Goal: Task Accomplishment & Management: Use online tool/utility

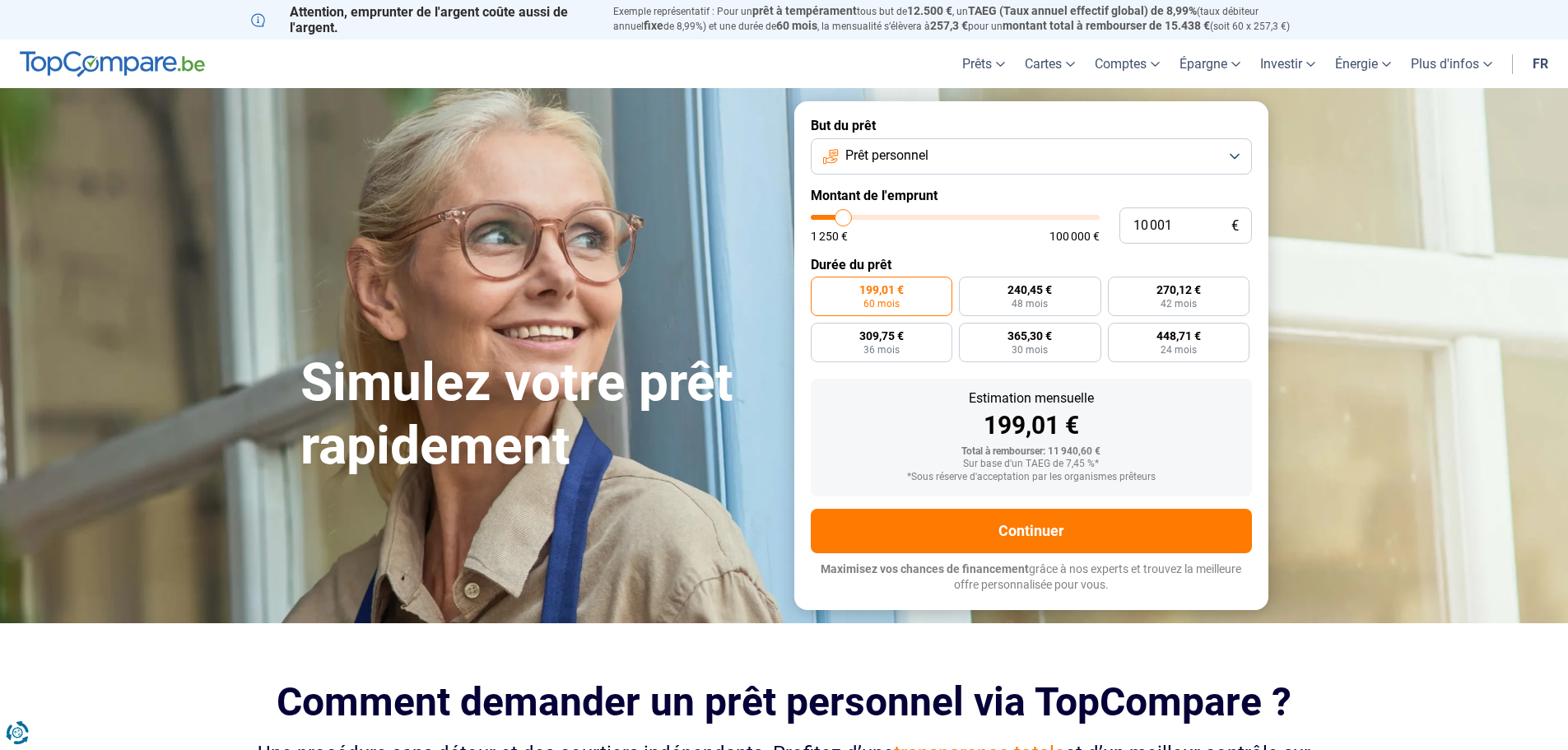
click at [1233, 157] on button "Prêt personnel" at bounding box center [1031, 157] width 441 height 37
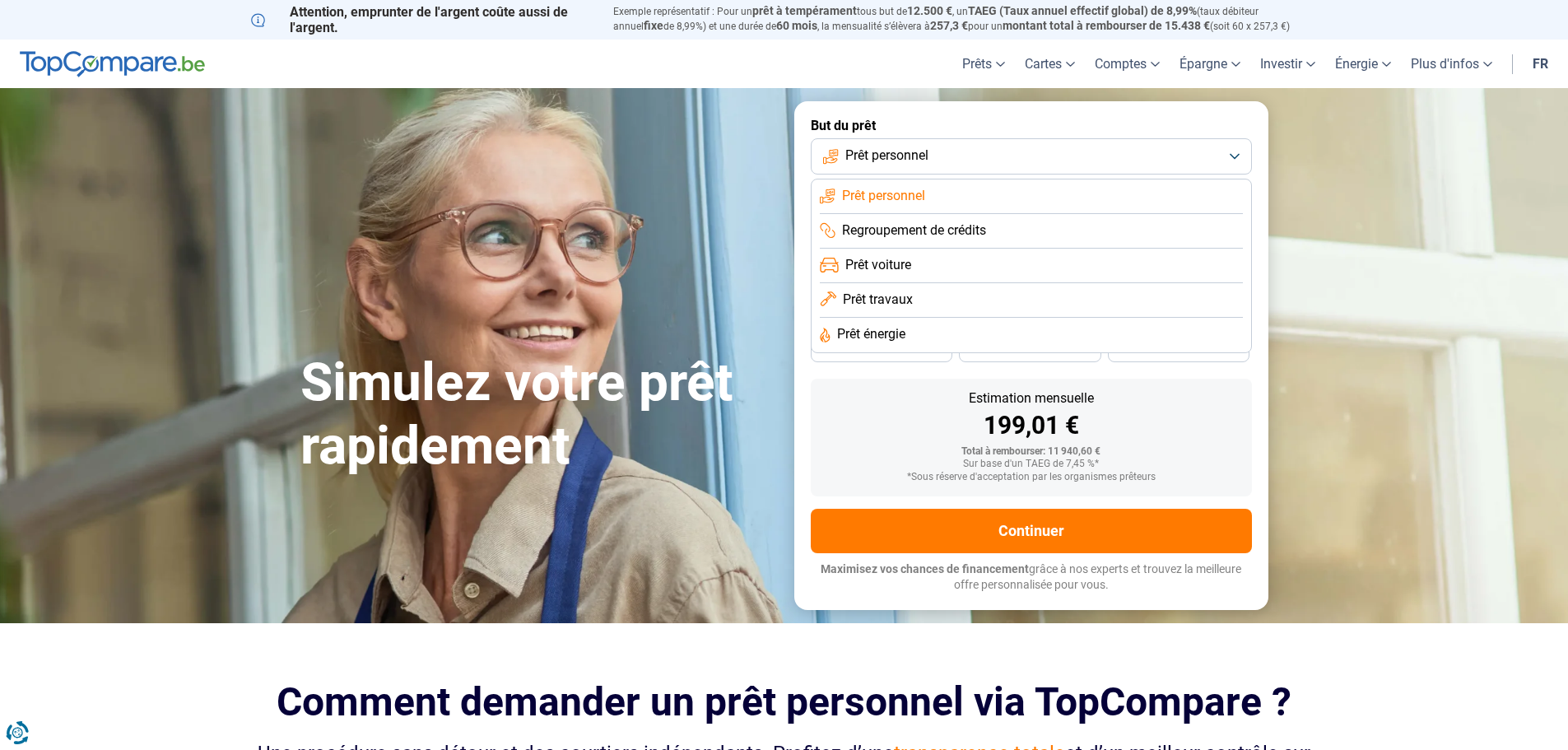
click at [916, 153] on span "Prêt personnel" at bounding box center [887, 155] width 83 height 18
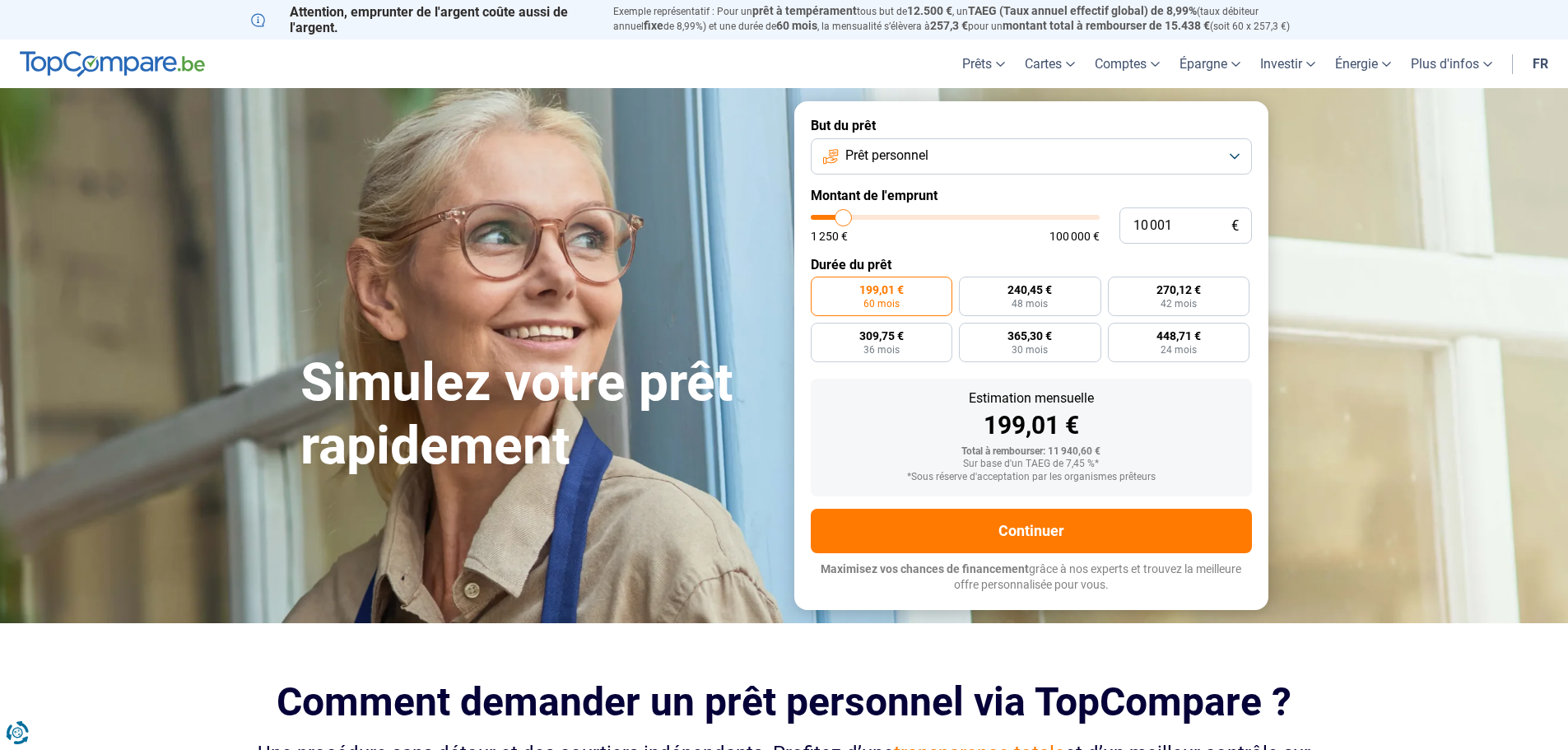
type input "9 500"
type input "9500"
type input "10 000"
type input "10000"
type input "10 500"
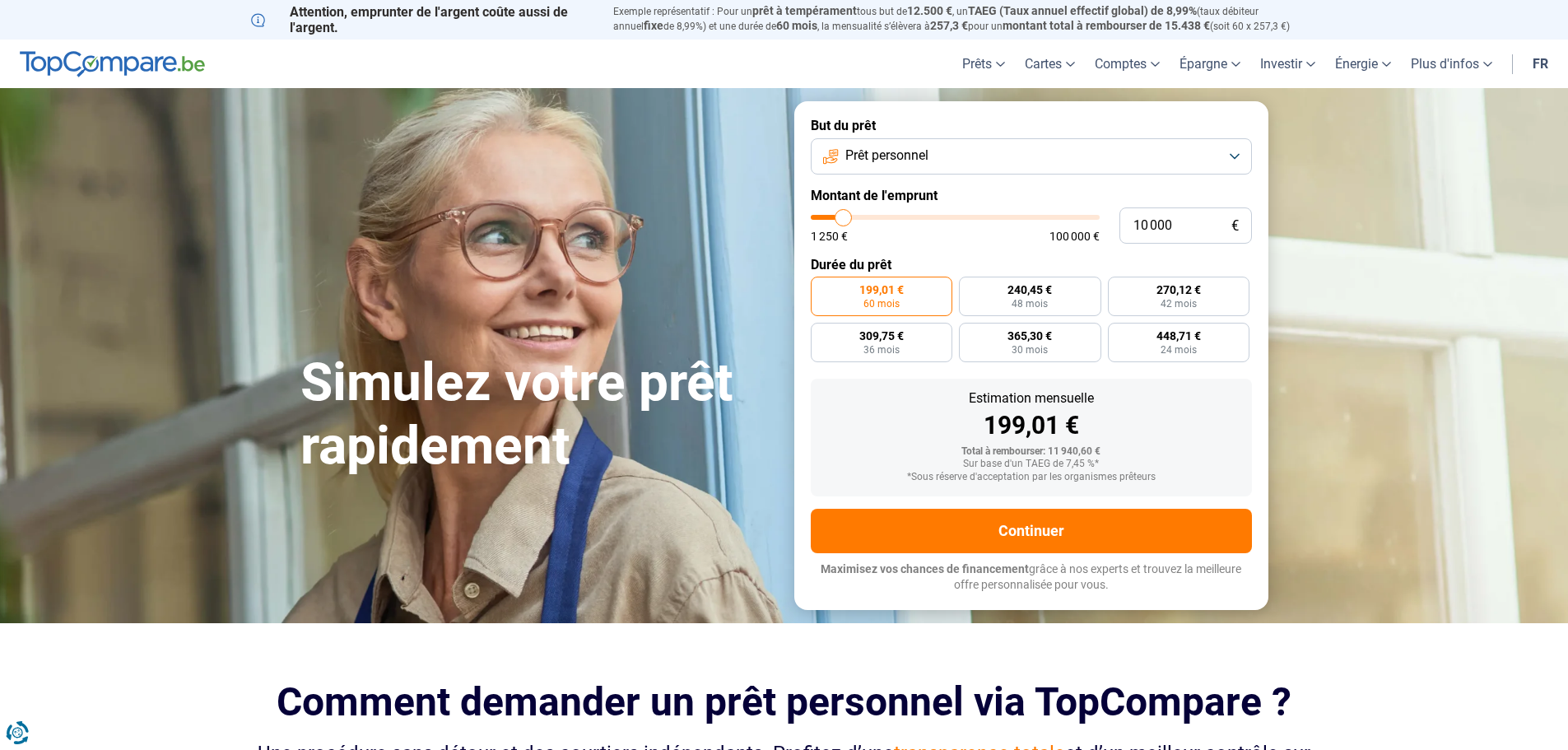
type input "10500"
type input "11 000"
type input "11000"
type input "11 250"
type input "11250"
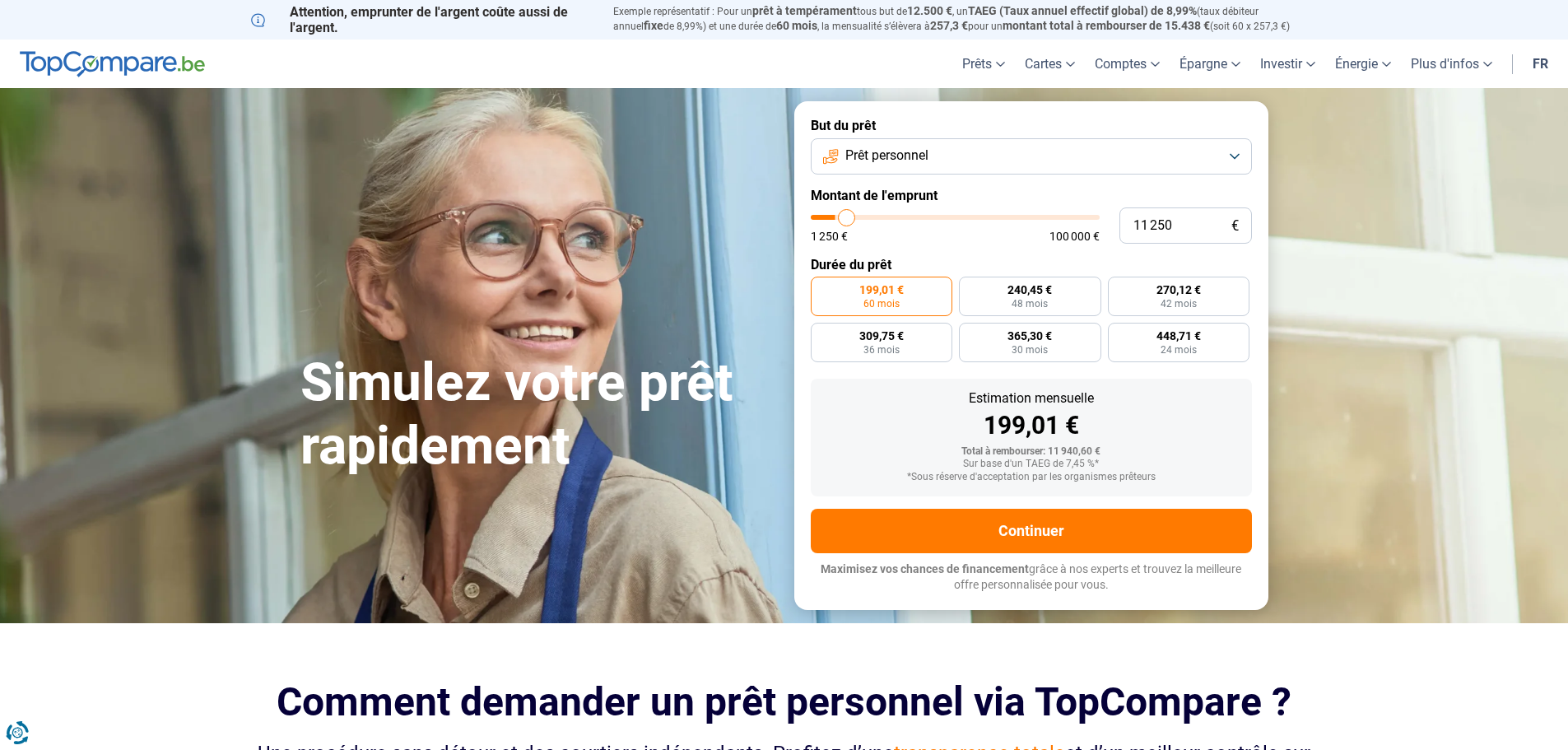
type input "12 500"
type input "12500"
type input "16 000"
type input "16000"
type input "21 500"
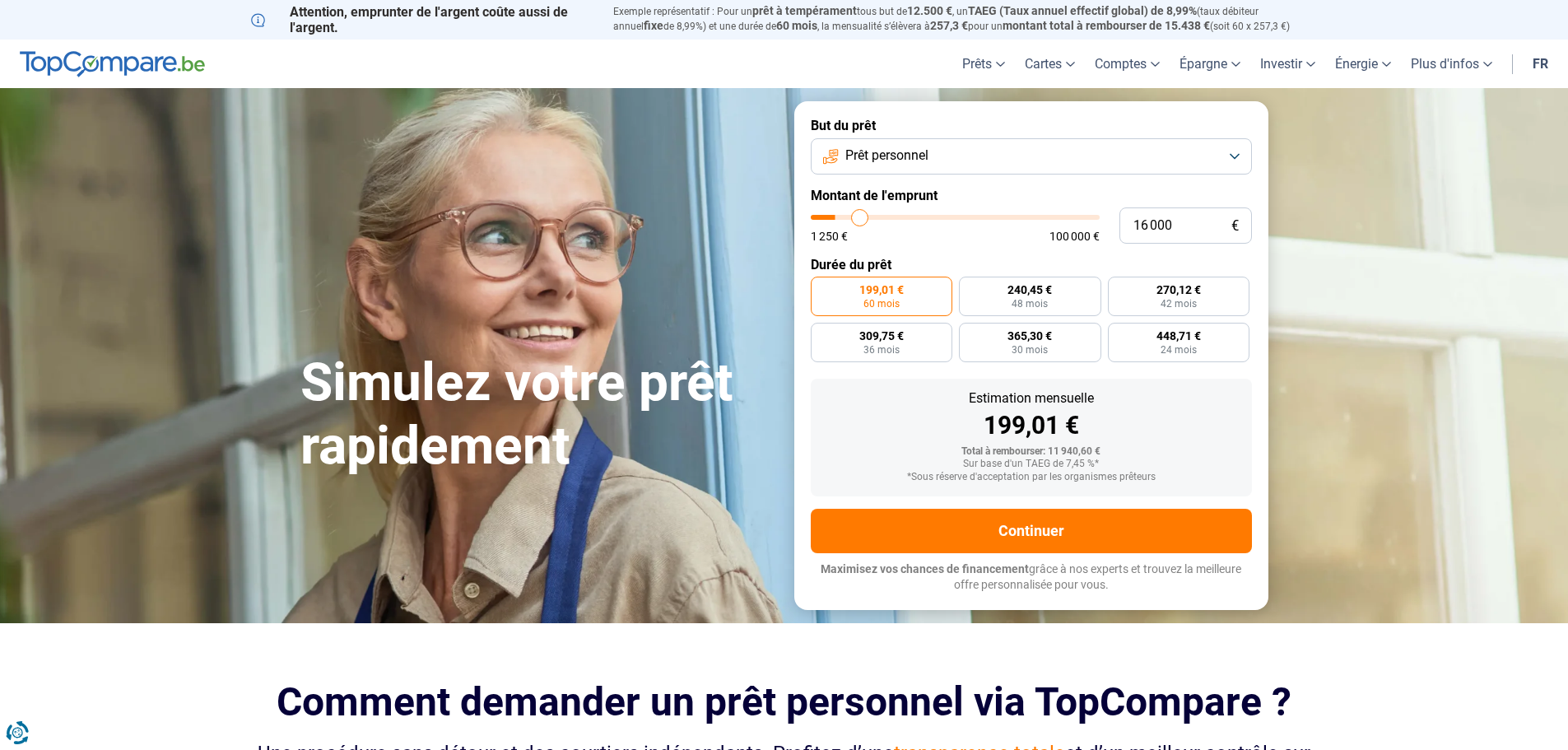
type input "21500"
type input "27 500"
type input "27500"
type input "32 250"
type input "32250"
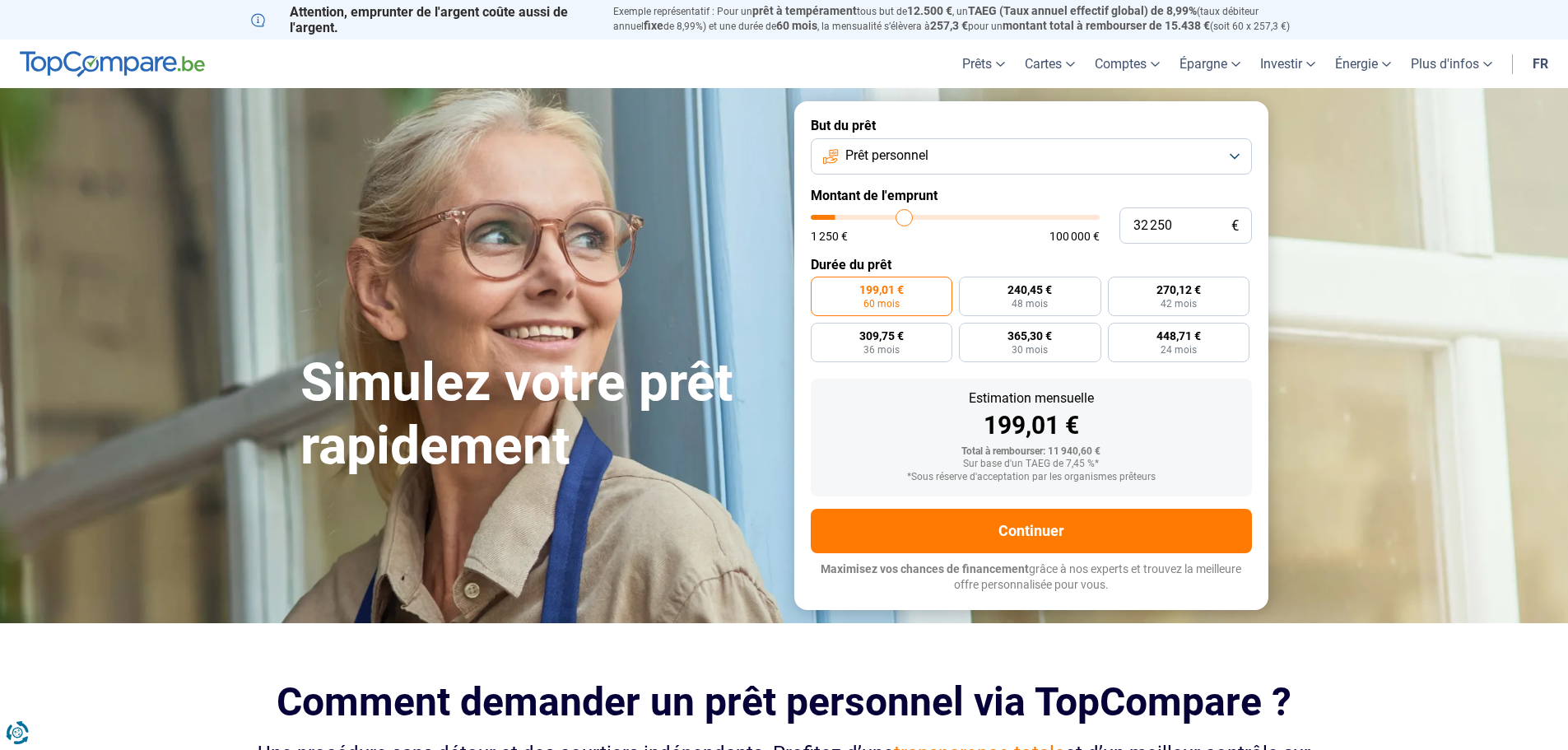
type input "33 750"
type input "33750"
type input "34 000"
type input "34000"
type input "34 250"
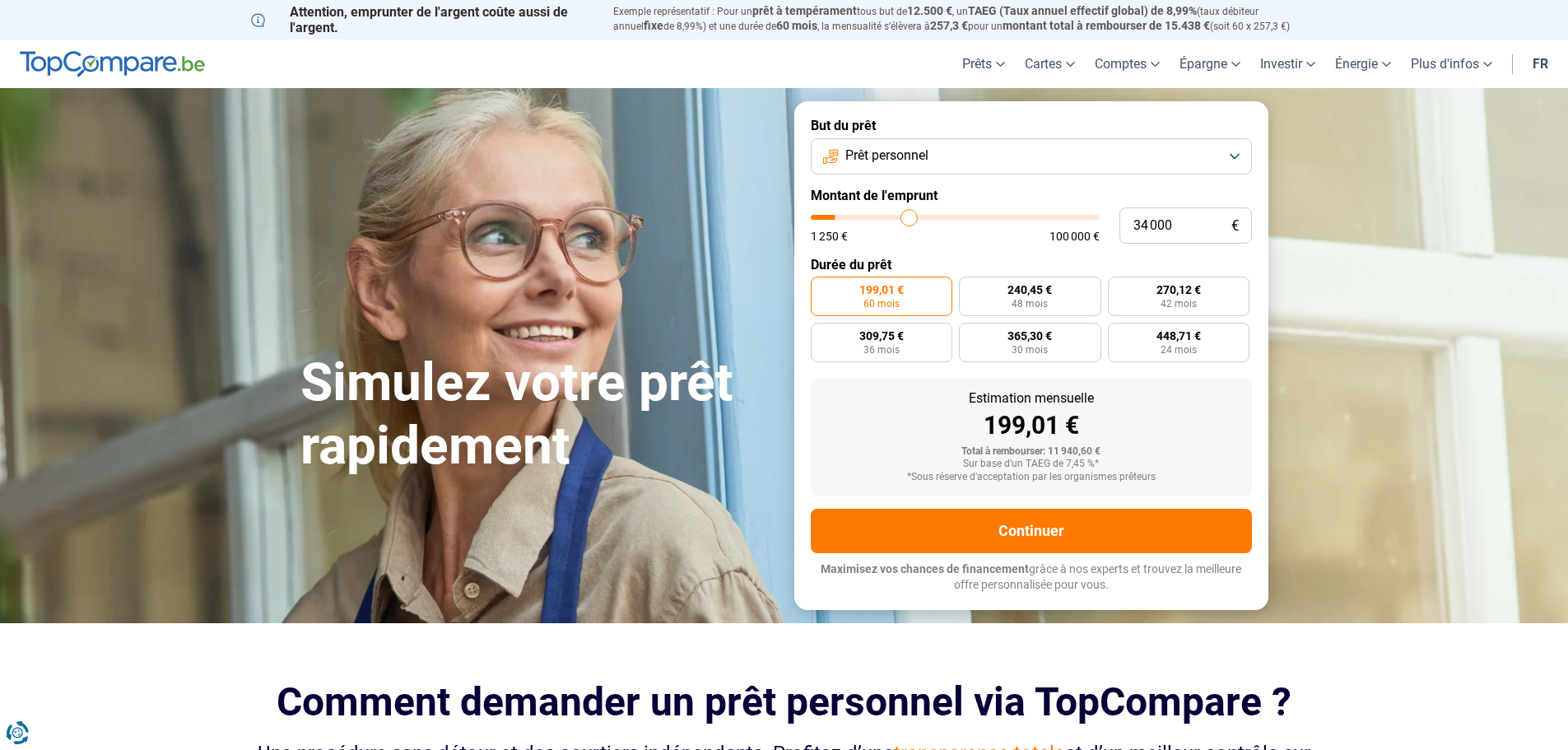
type input "34250"
type input "35 750"
type input "35750"
type input "38 750"
type input "38750"
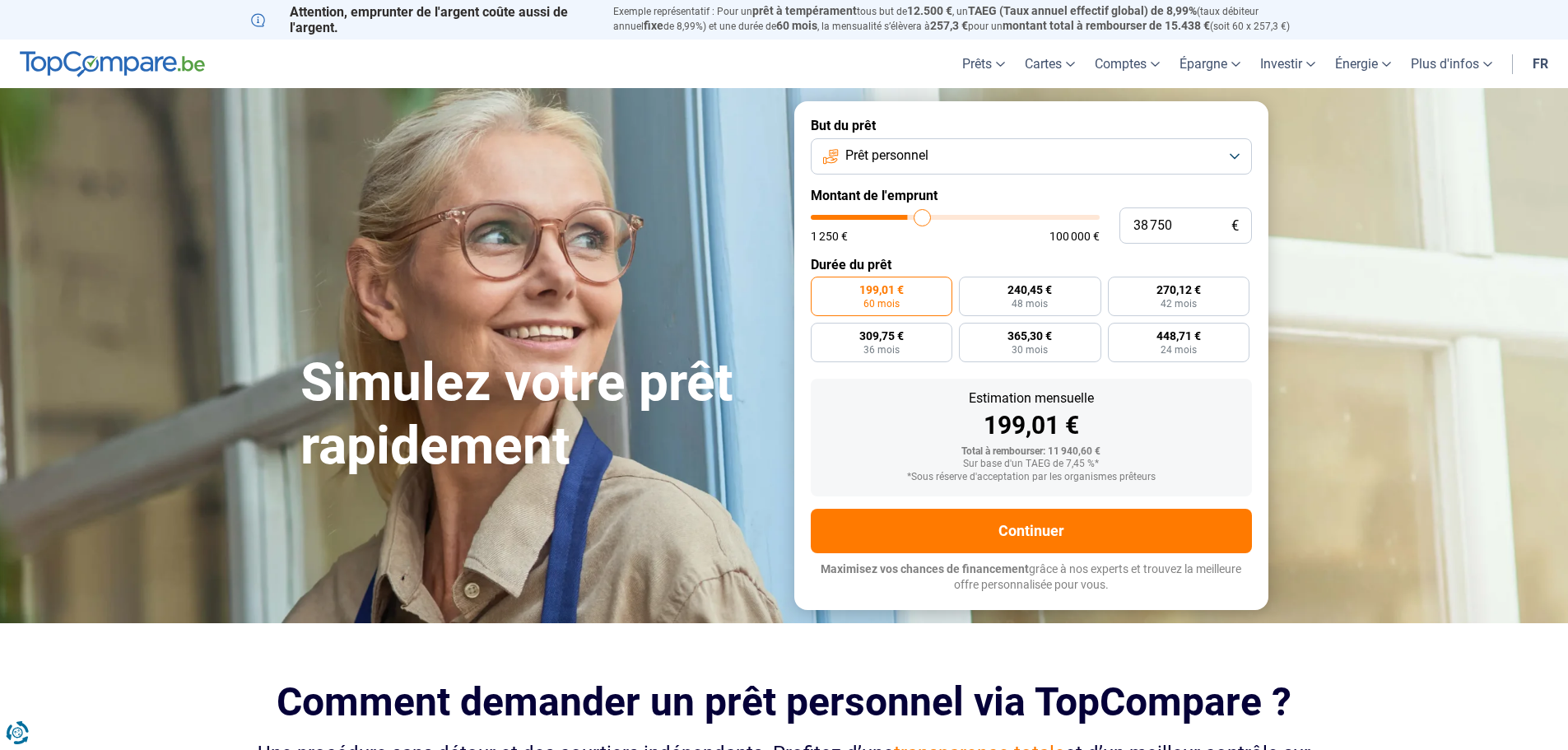
type input "42 750"
type input "42750"
type input "45 250"
type input "45250"
type input "45 750"
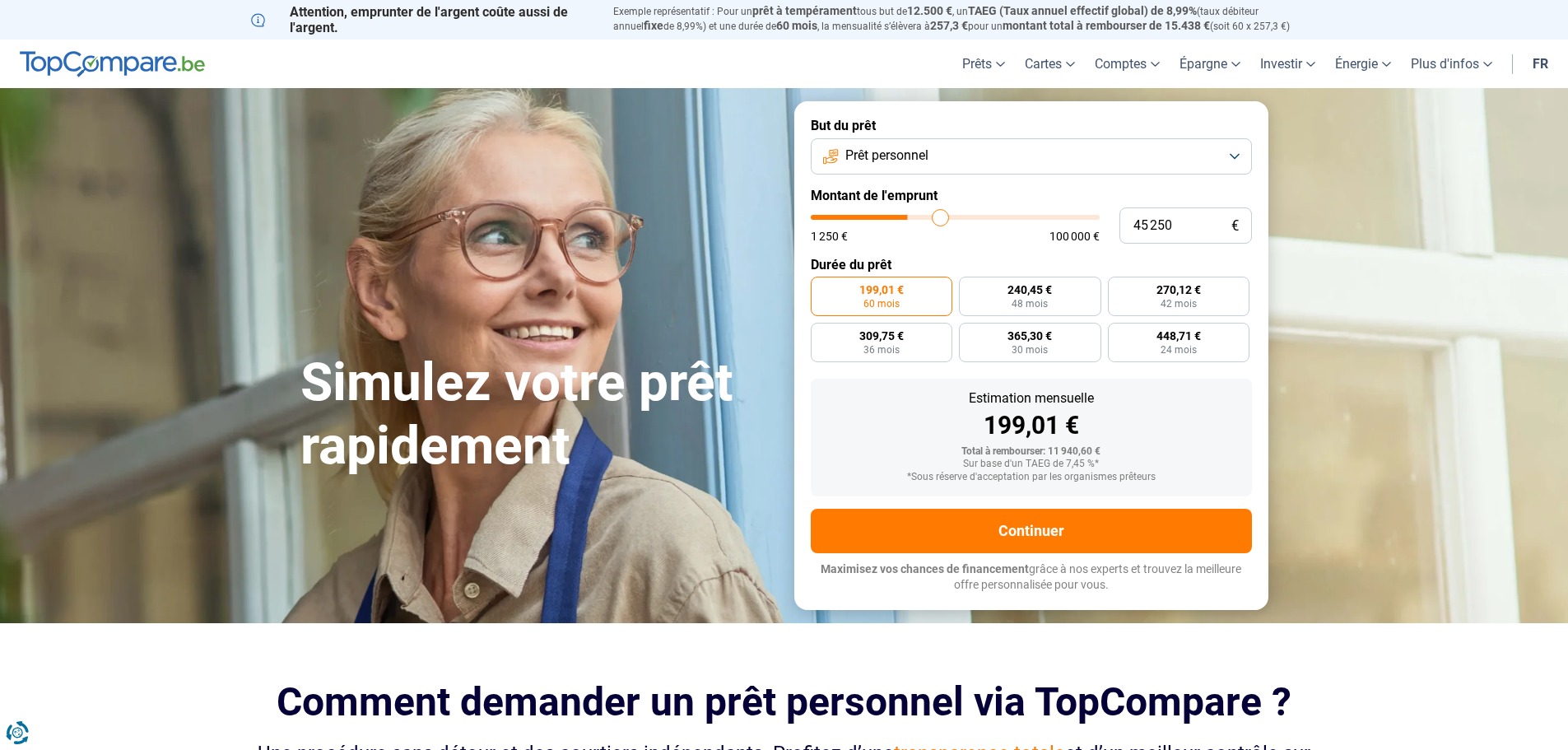
type input "45750"
type input "46 000"
type input "46000"
type input "46 500"
type input "46500"
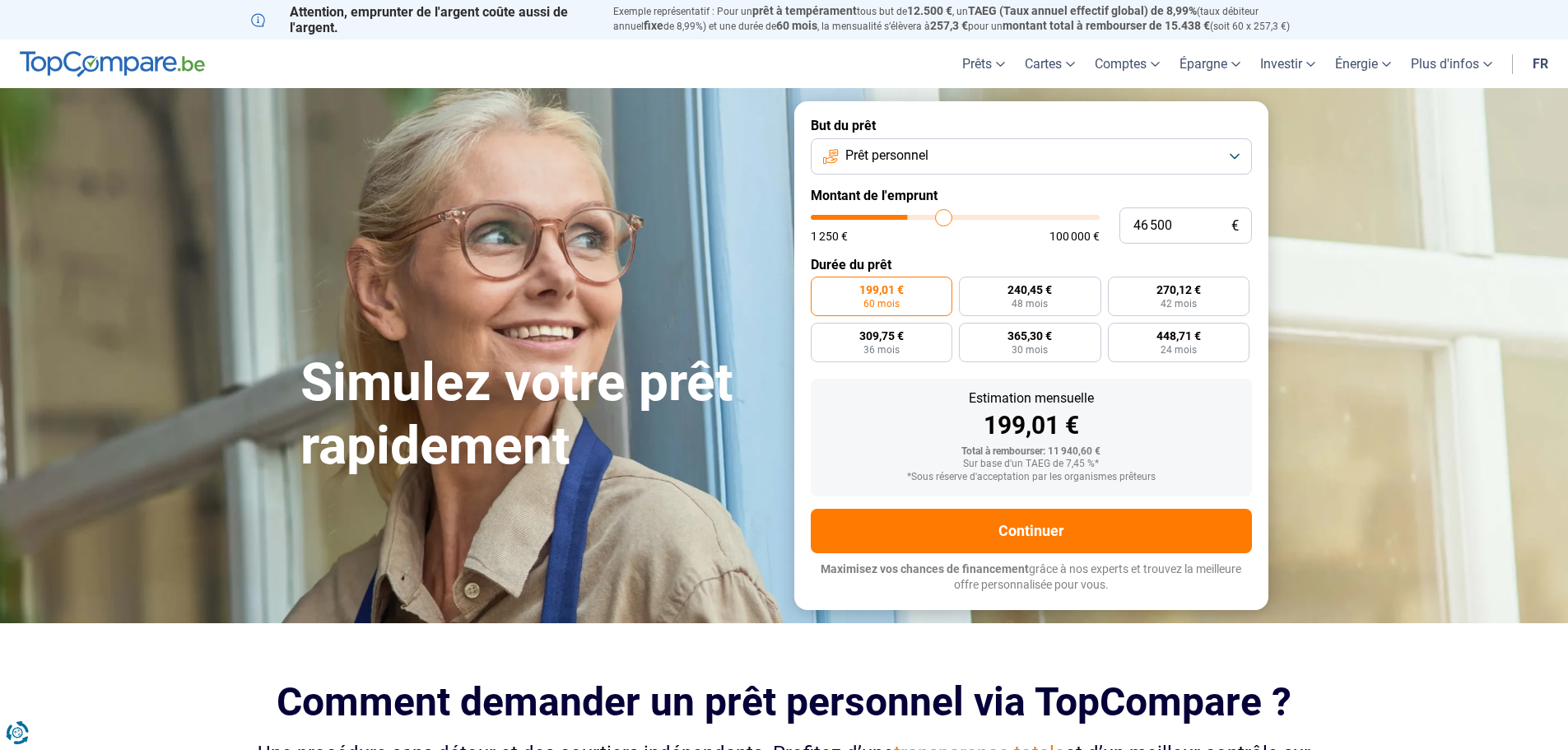
type input "48 250"
type input "48250"
type input "50 500"
type input "50500"
type input "53 000"
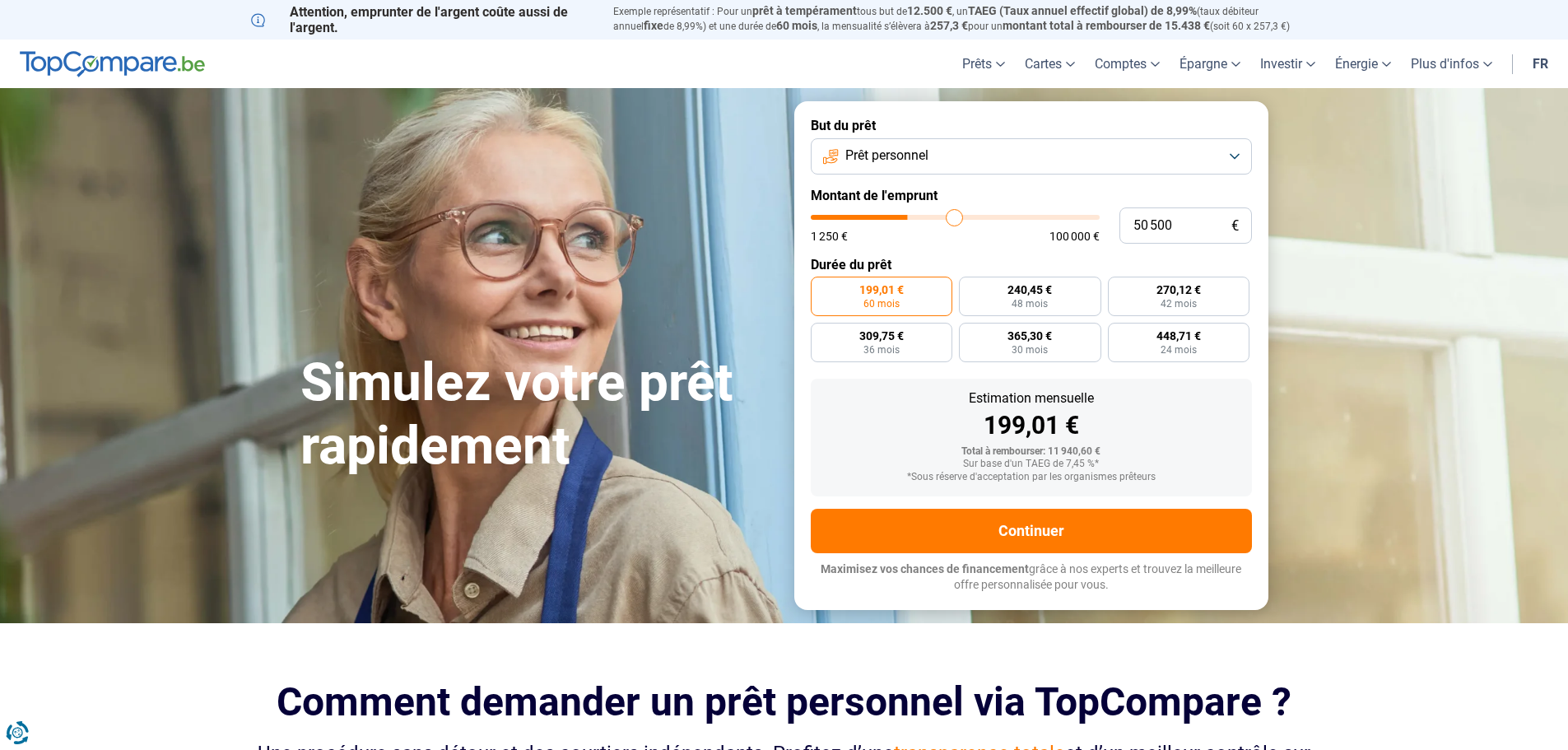
type input "53000"
type input "53 250"
type input "53250"
type input "54 500"
type input "54500"
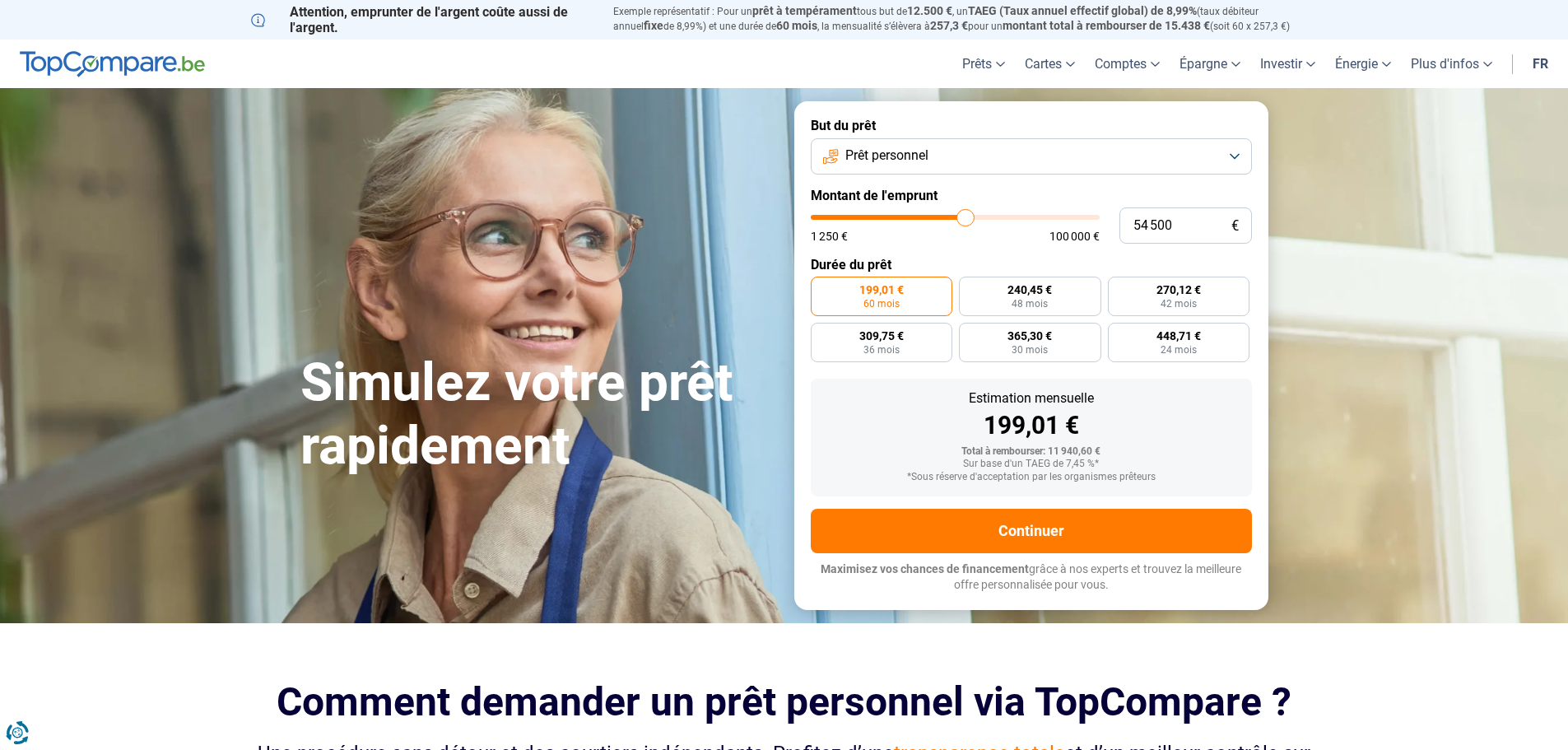
type input "56 500"
type input "56500"
type input "59 000"
type input "59000"
type input "62 000"
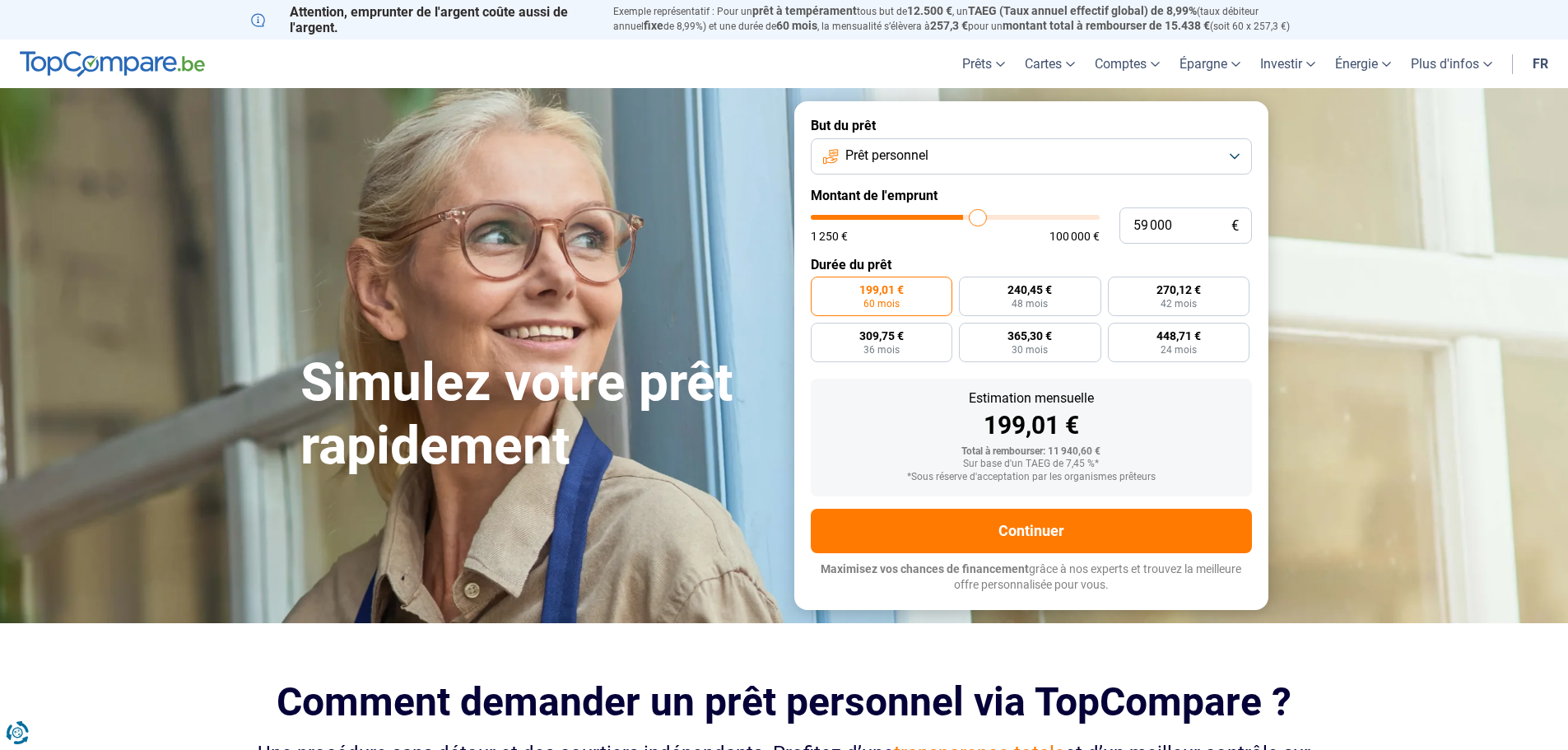
type input "62000"
type input "64 250"
type input "64250"
type input "65 250"
type input "65250"
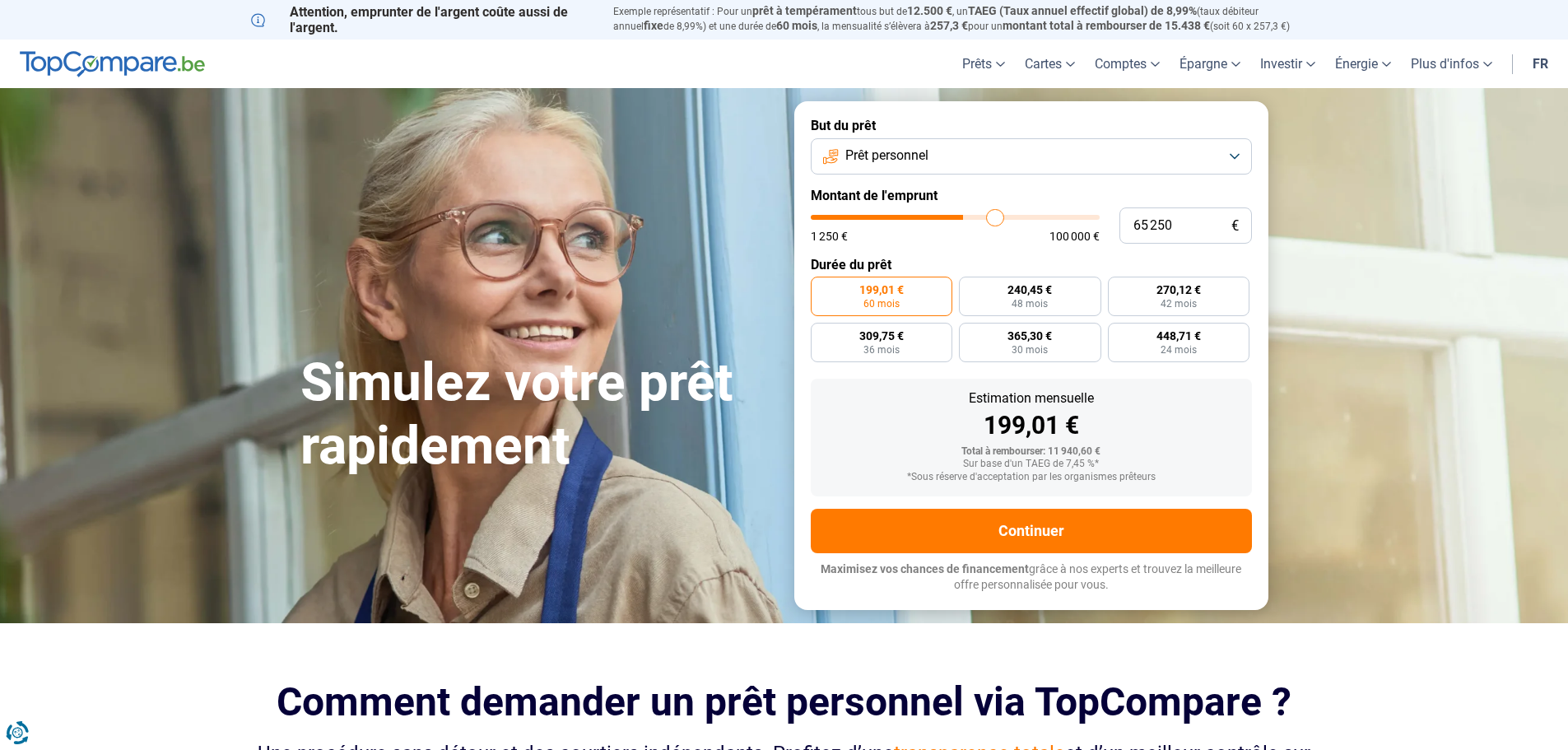
type input "66 000"
type input "66000"
type input "66 250"
type input "66250"
type input "66 750"
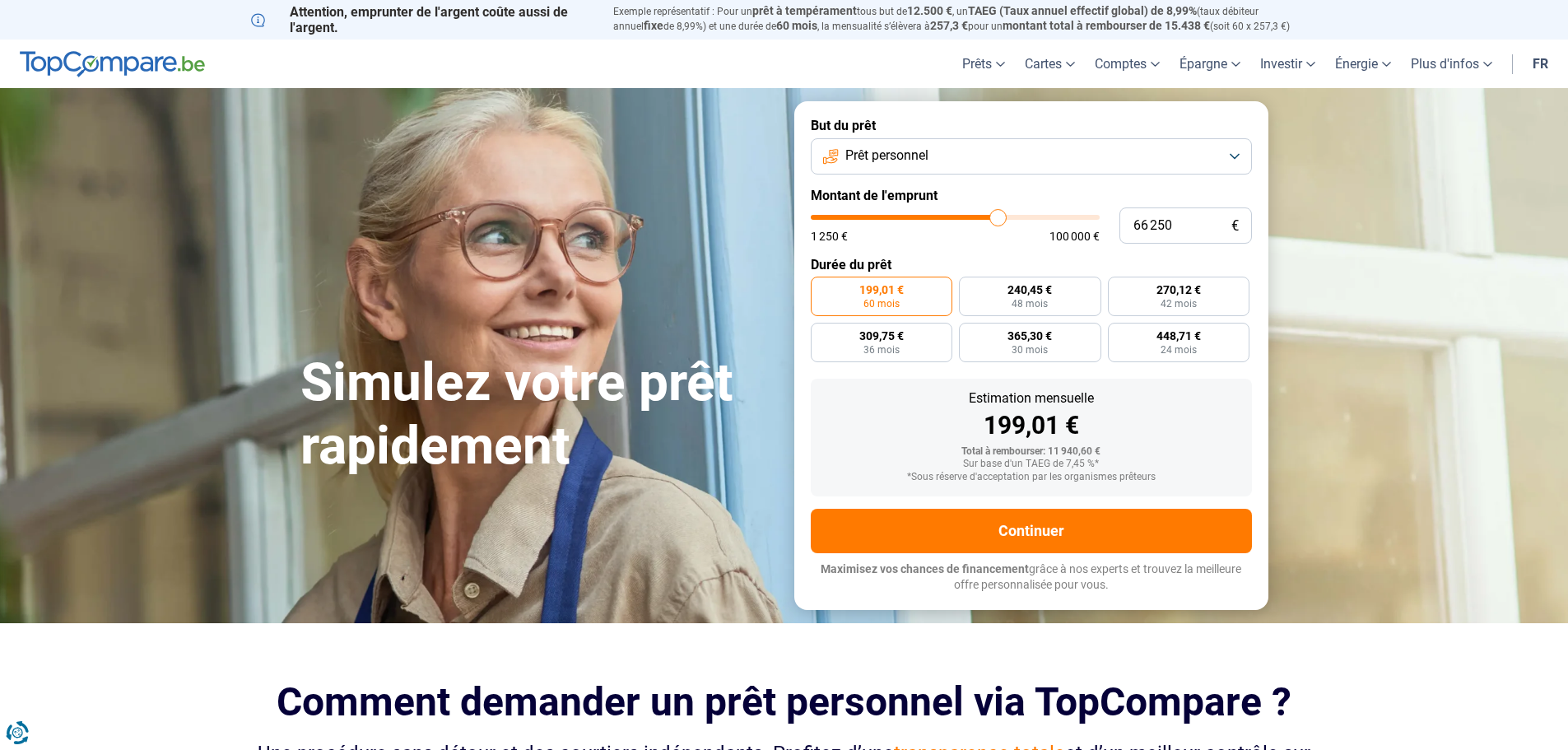
type input "66750"
type input "68 250"
type input "68250"
type input "70 250"
type input "70250"
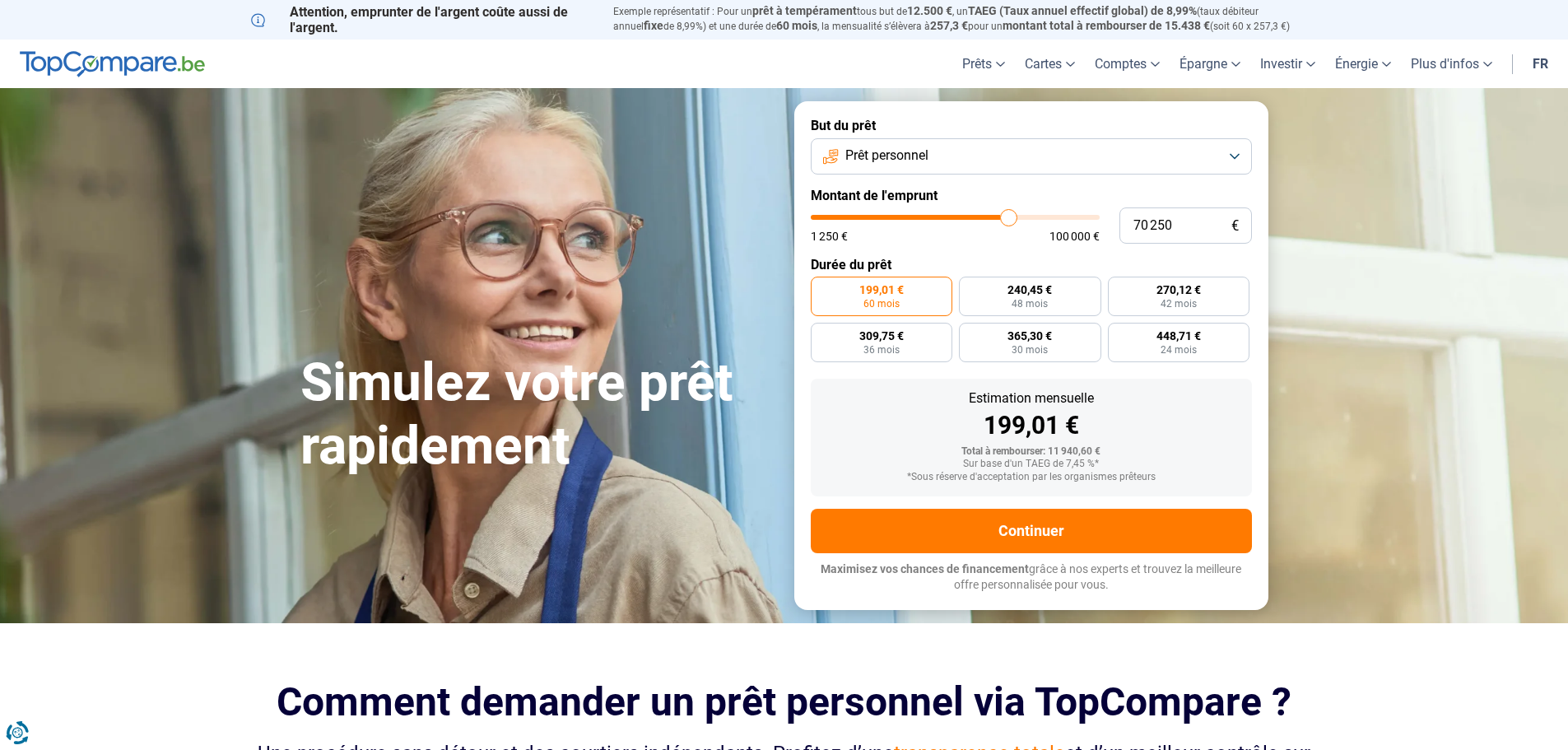
type input "72 000"
type input "72000"
type input "73 750"
type input "73750"
type input "74 250"
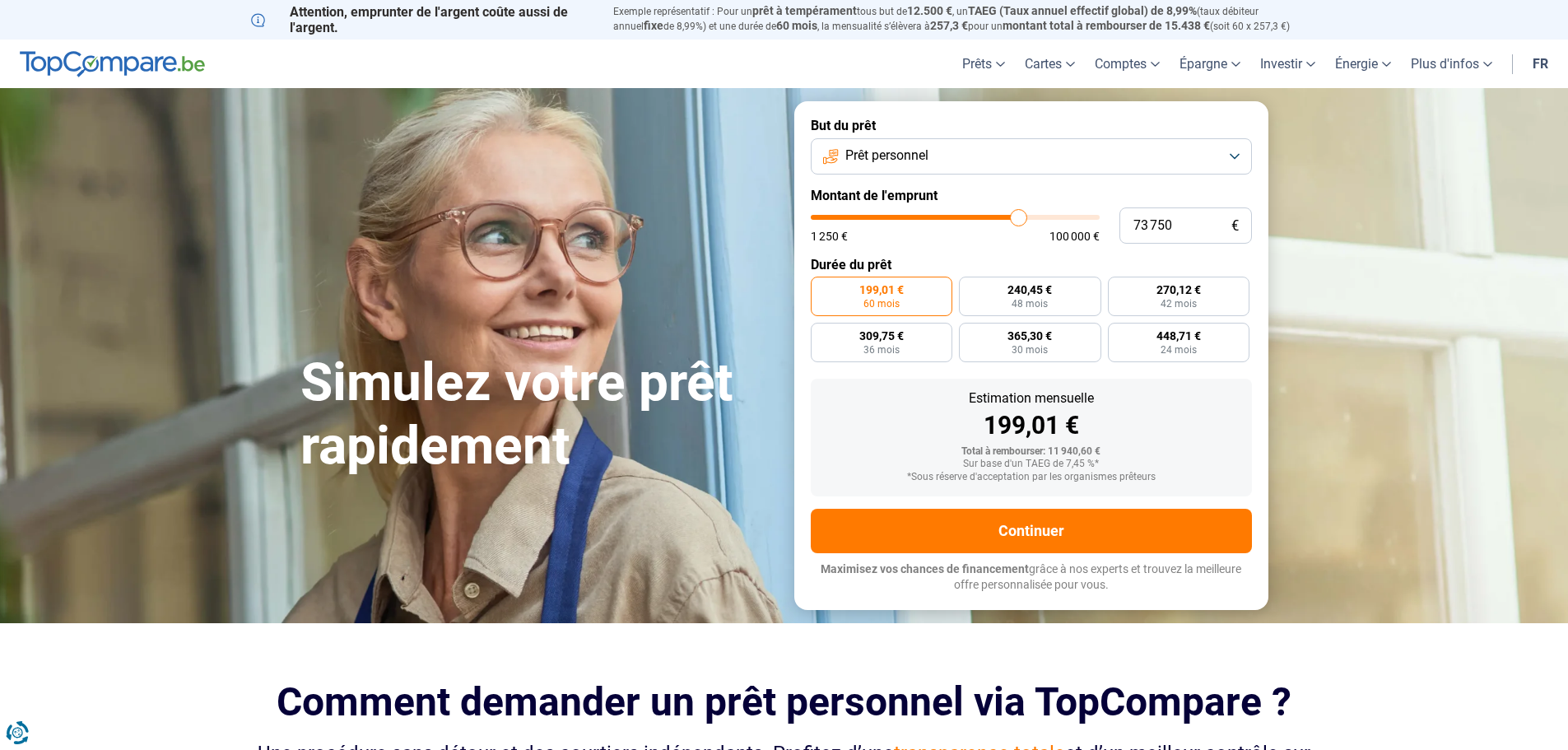
type input "74250"
type input "73 750"
type input "73750"
type input "70 750"
type input "70750"
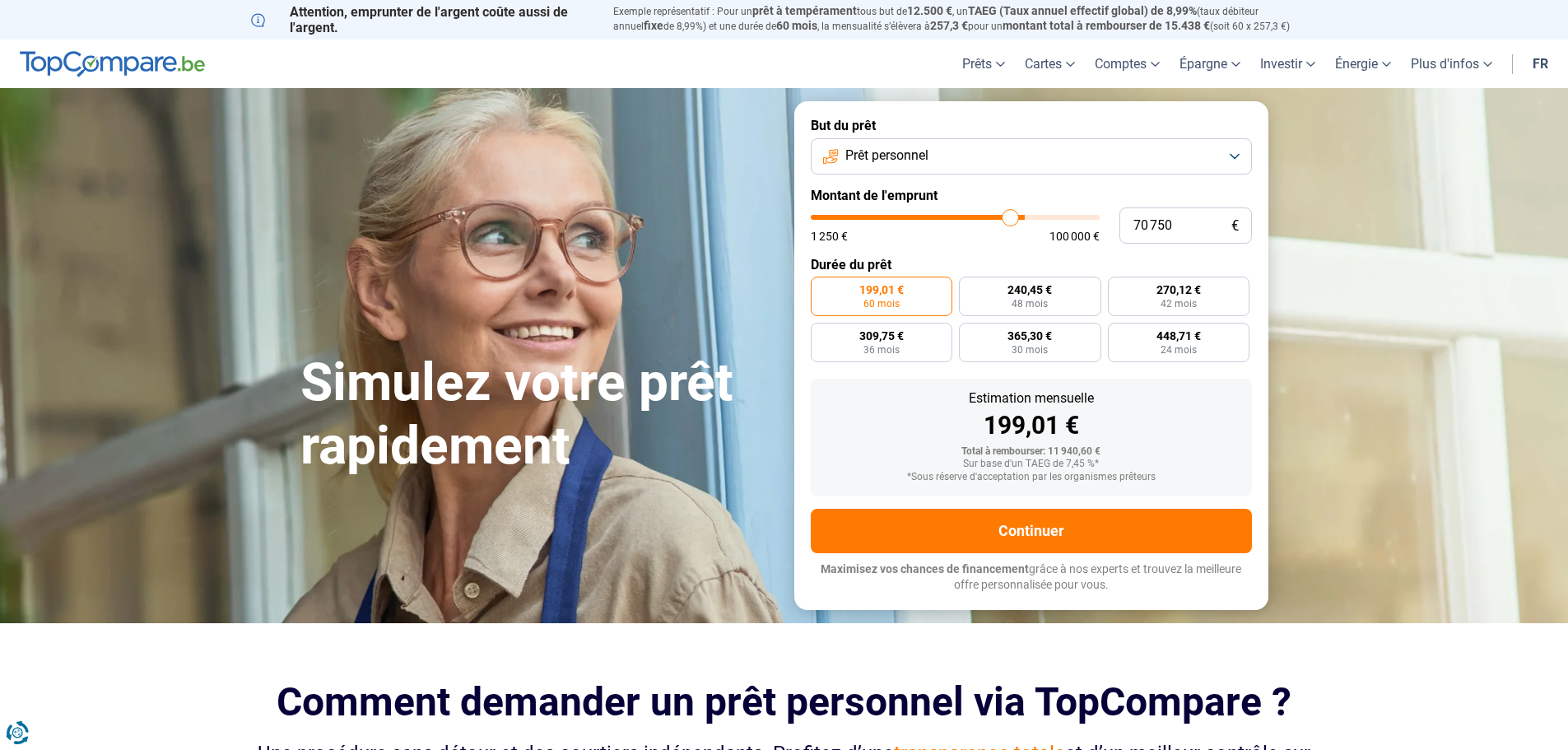
type input "66 500"
type input "66500"
type input "62 250"
type input "62250"
type input "58 000"
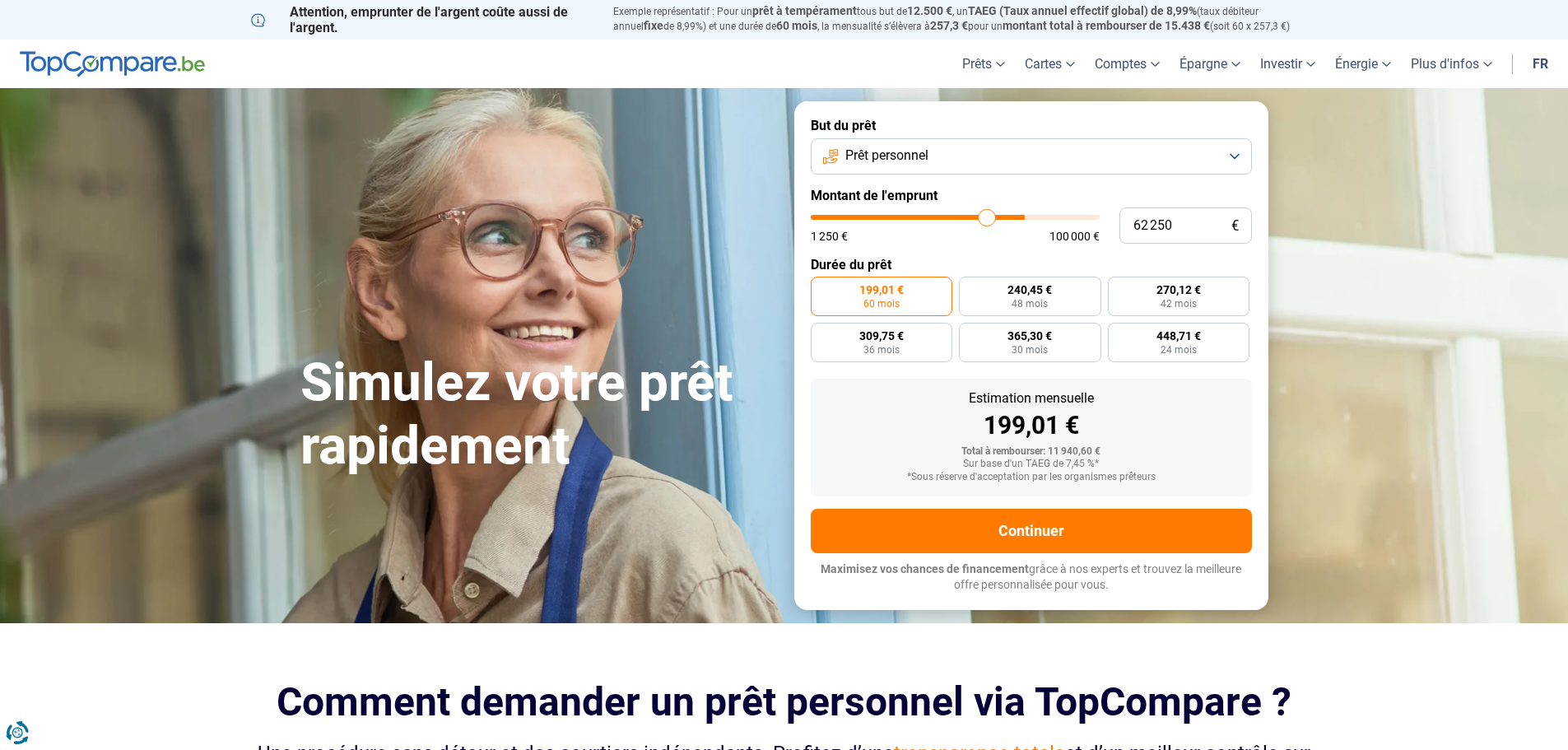
type input "58000"
type input "55 750"
type input "55750"
type input "55 000"
type input "55000"
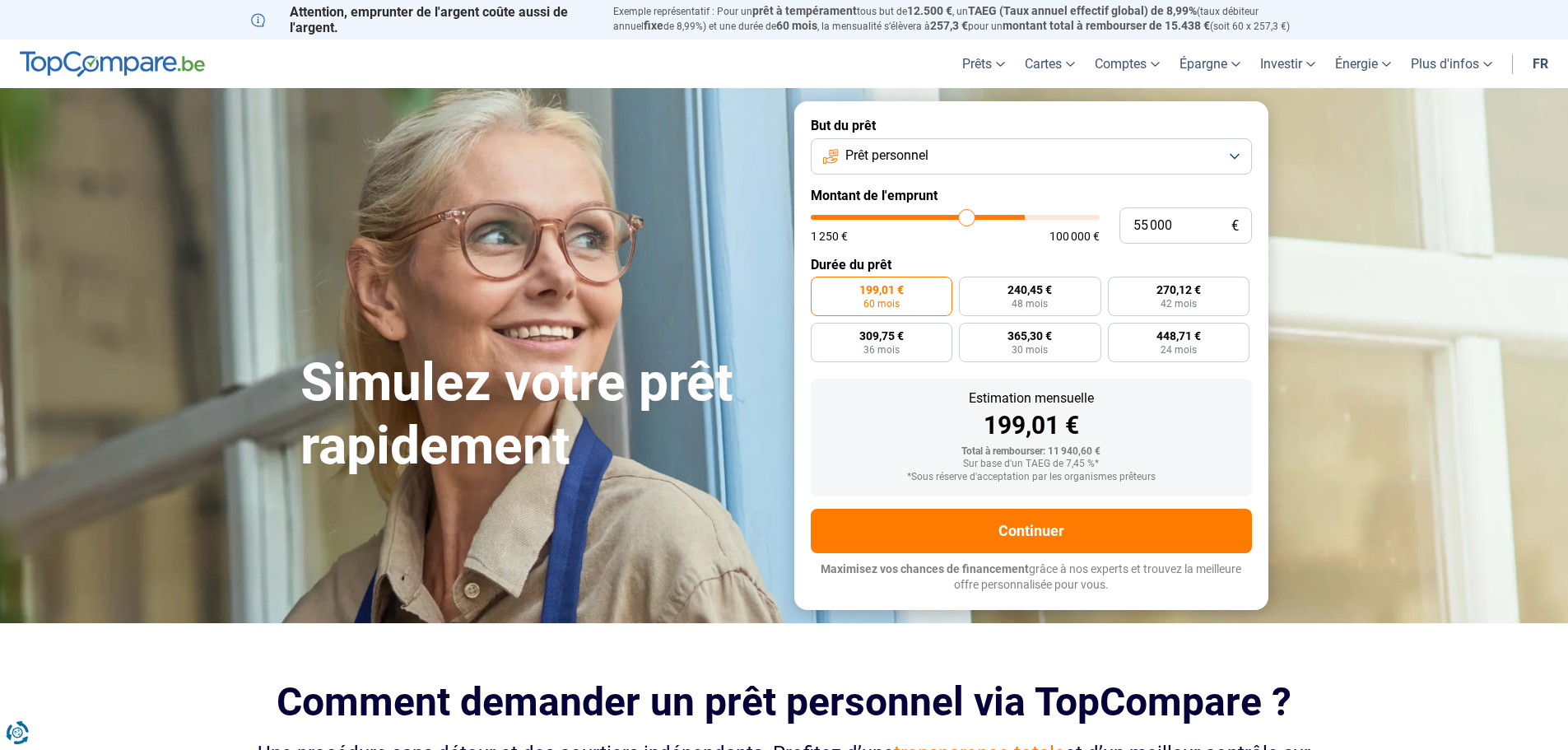
type input "54 750"
type input "54750"
type input "54 500"
type input "54500"
type input "53 500"
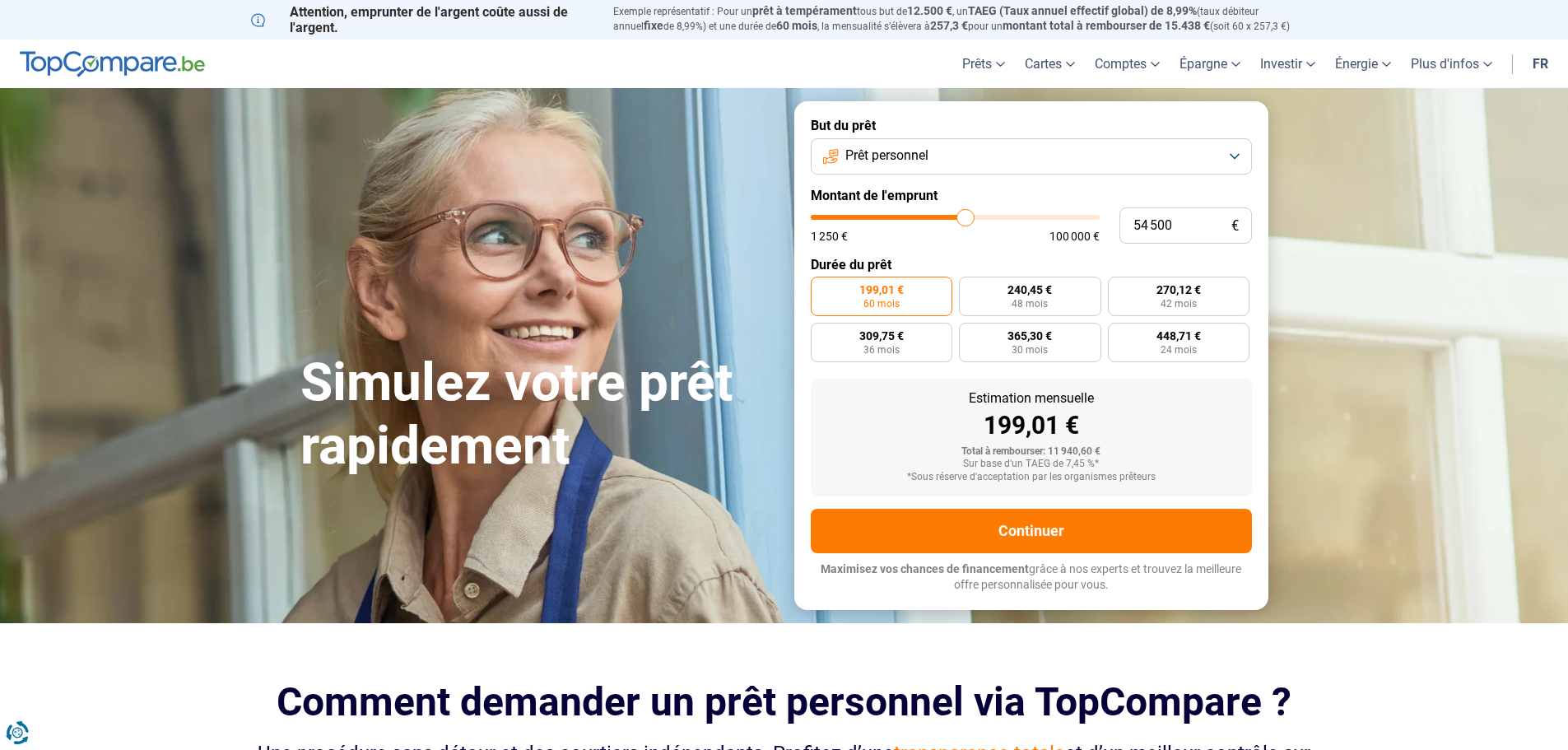
type input "53500"
type input "52 000"
type input "52000"
type input "49 500"
type input "49500"
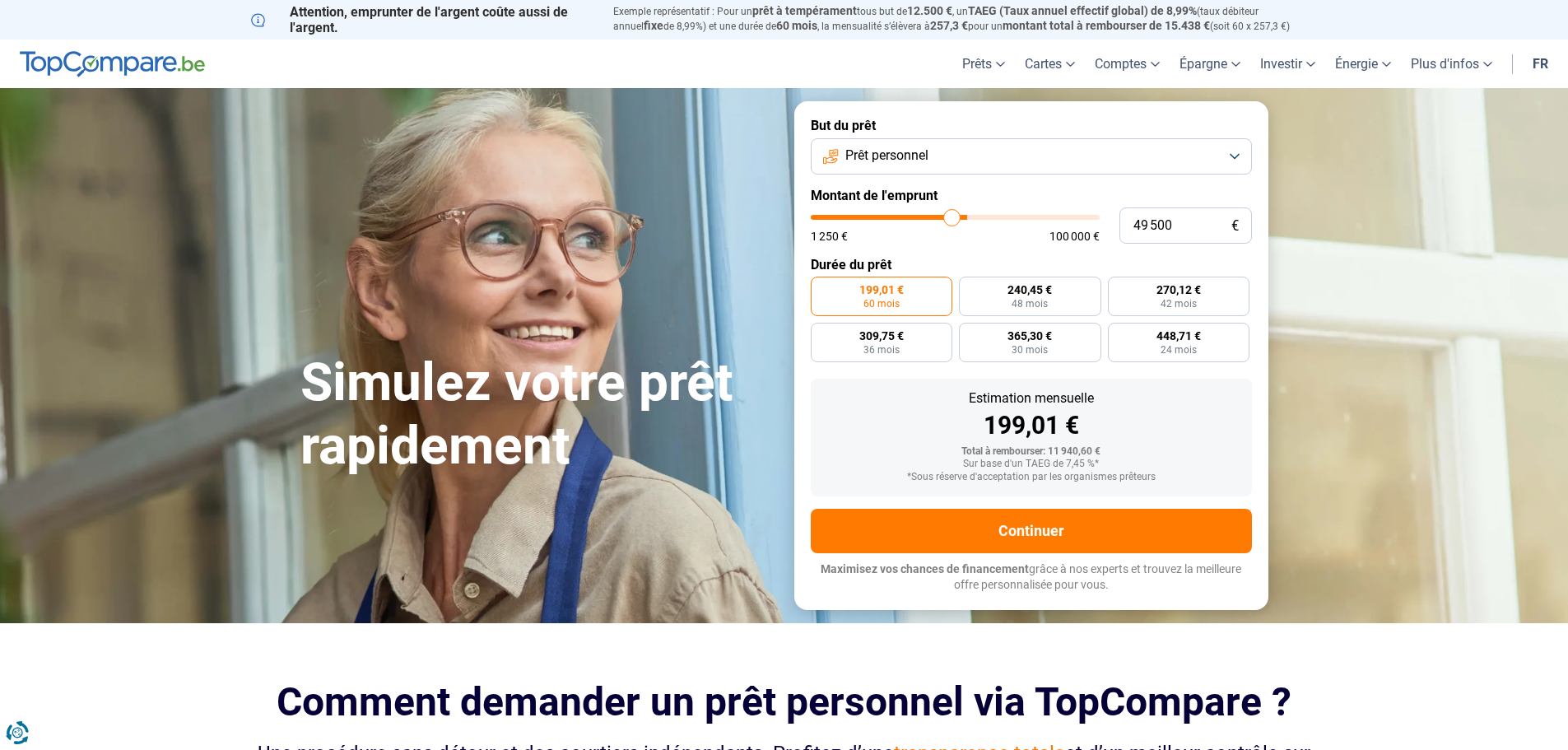
type input "44 250"
type input "44250"
type input "42 500"
type input "42500"
type input "42 000"
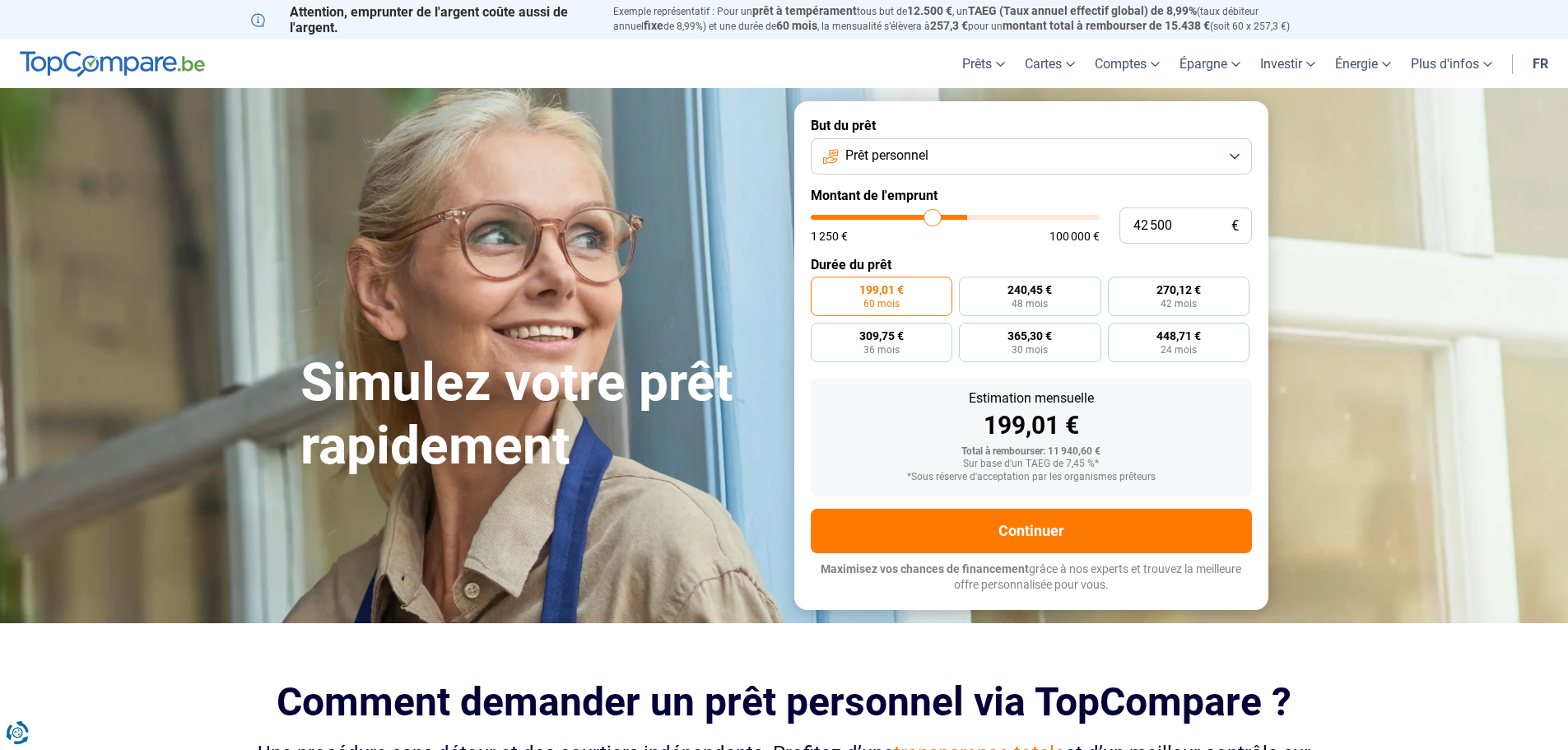
type input "42000"
type input "41 500"
type input "41500"
type input "41 250"
type input "41250"
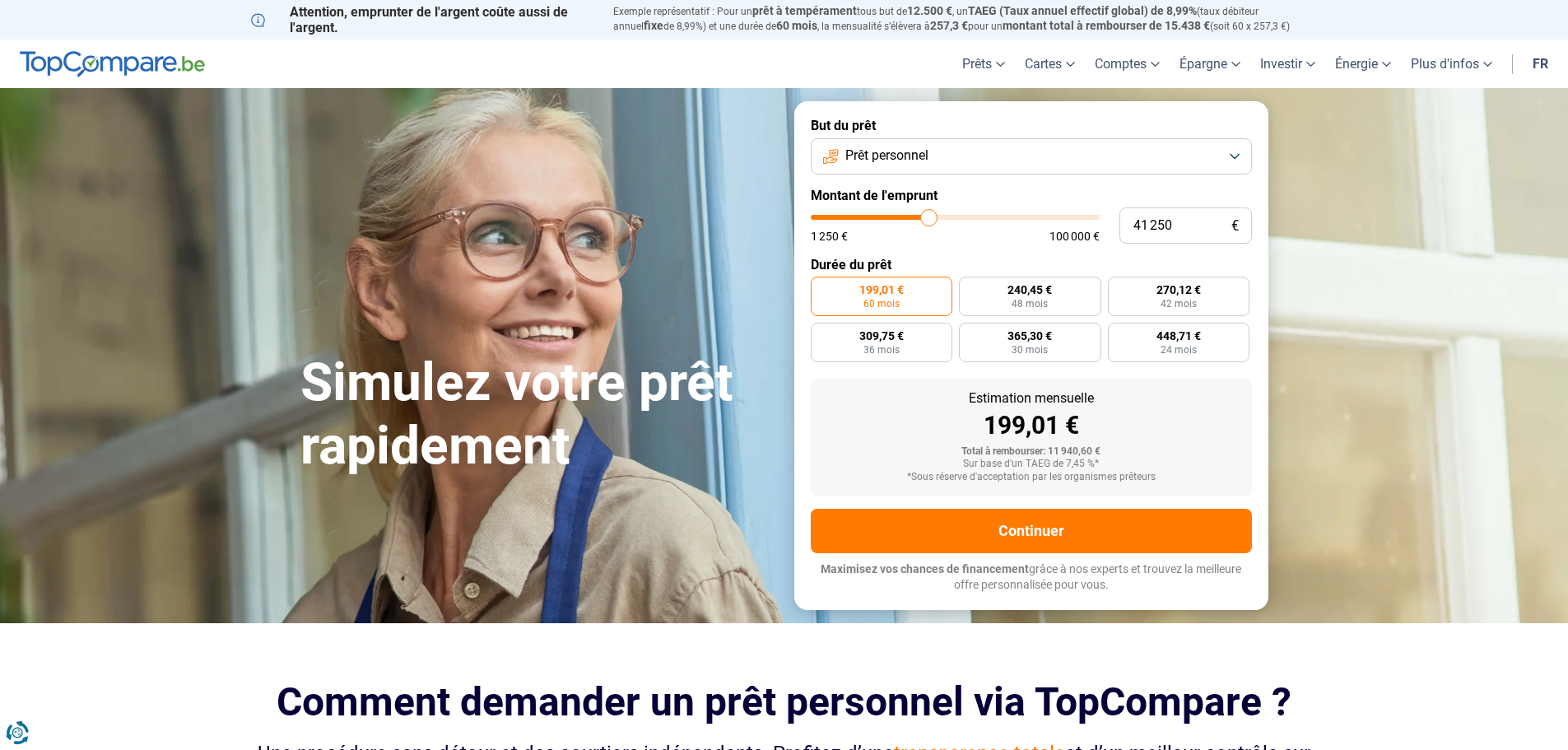
type input "41 000"
type input "41000"
type input "40 250"
type input "40250"
type input "39 750"
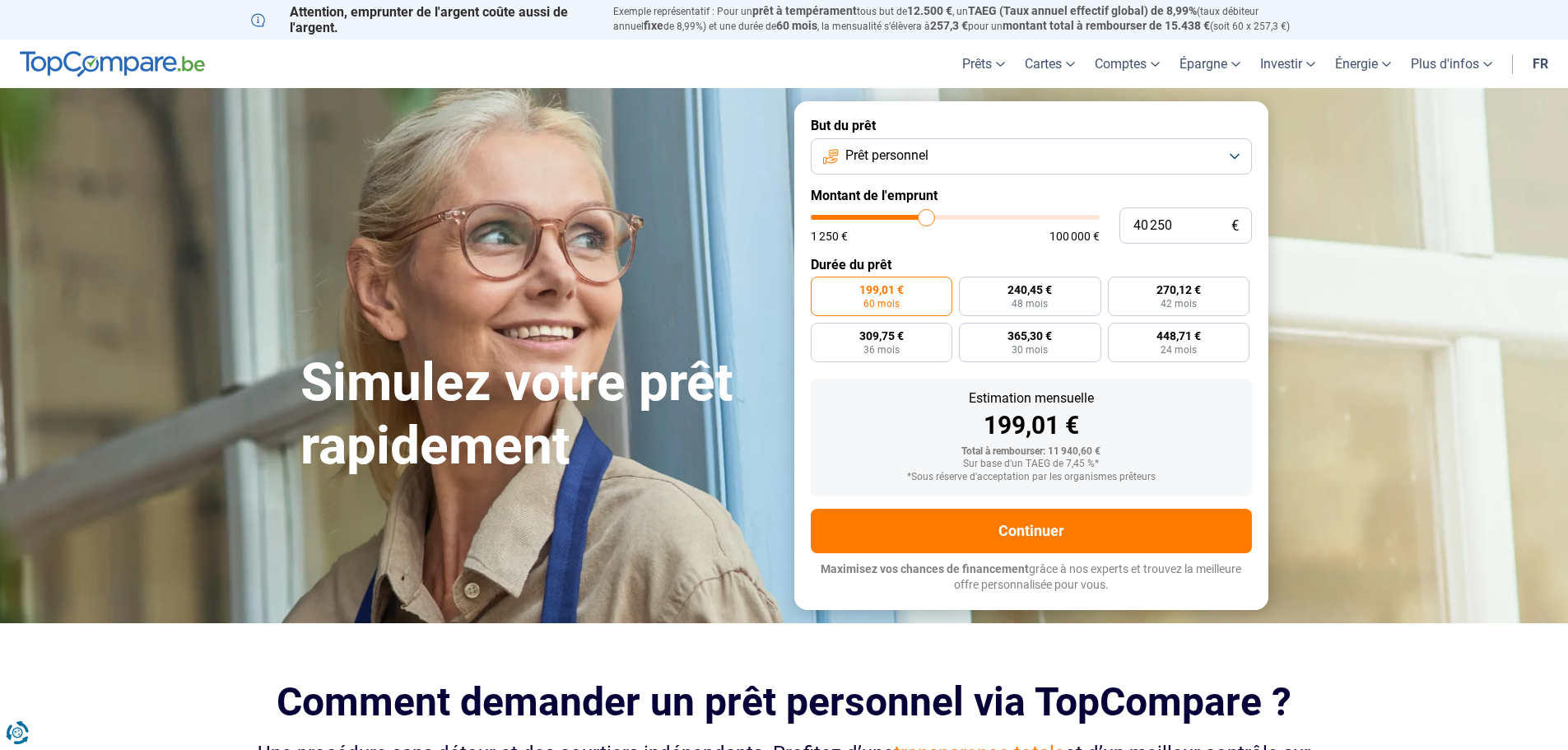
type input "39750"
type input "39 500"
type input "39500"
type input "39 250"
type input "39250"
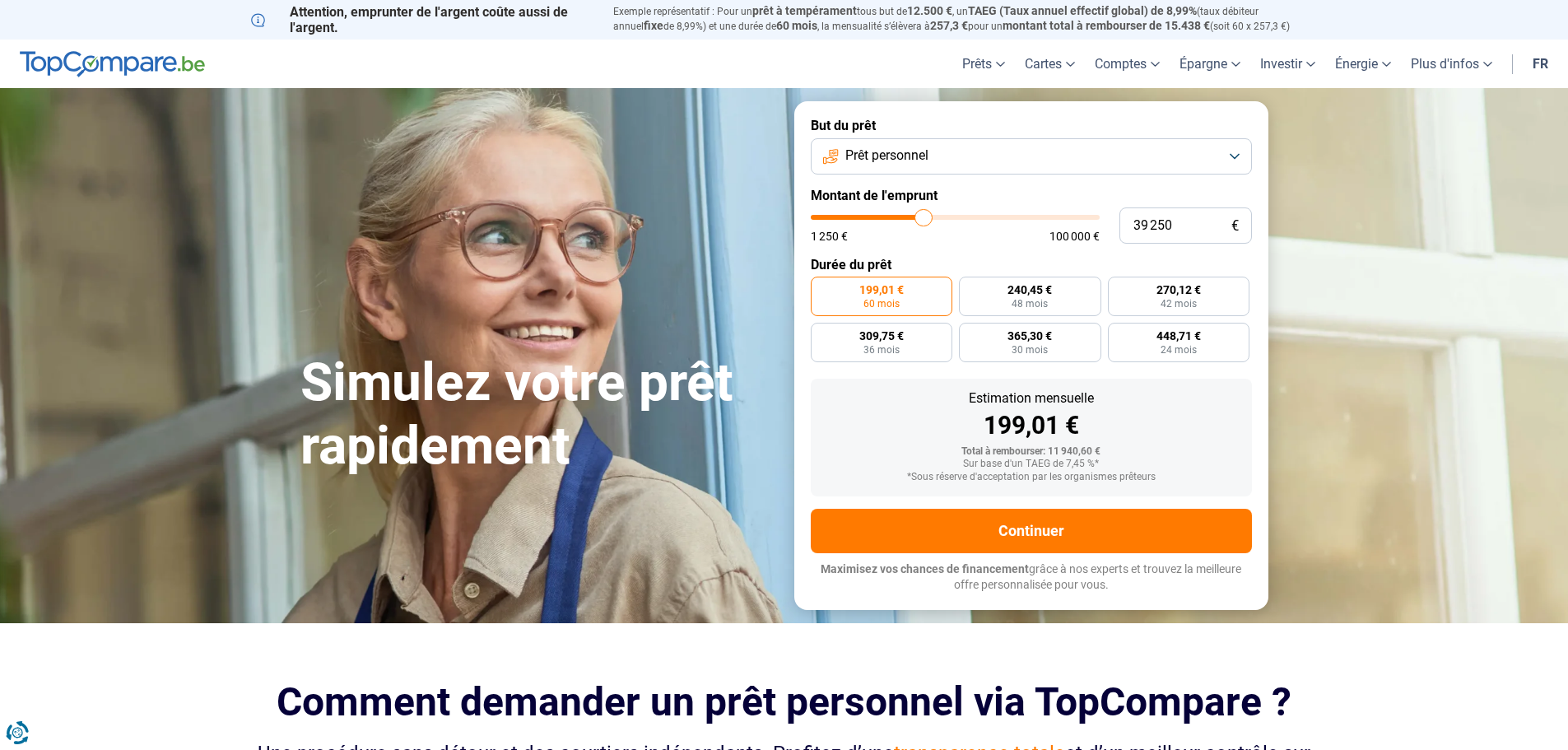
type input "38 750"
type input "38750"
type input "38 250"
type input "38250"
type input "38 000"
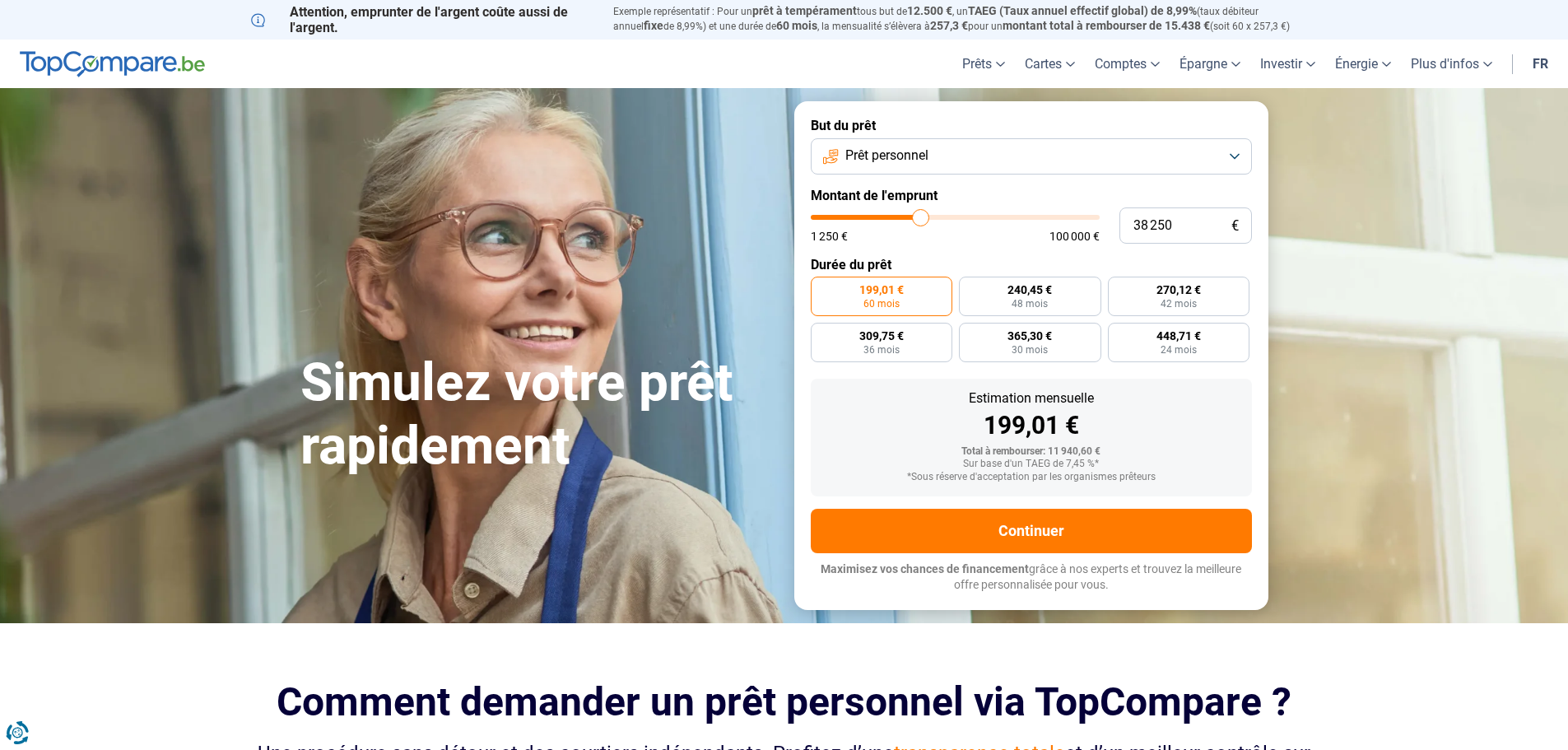
type input "38000"
type input "37 750"
type input "37750"
type input "37 250"
type input "37250"
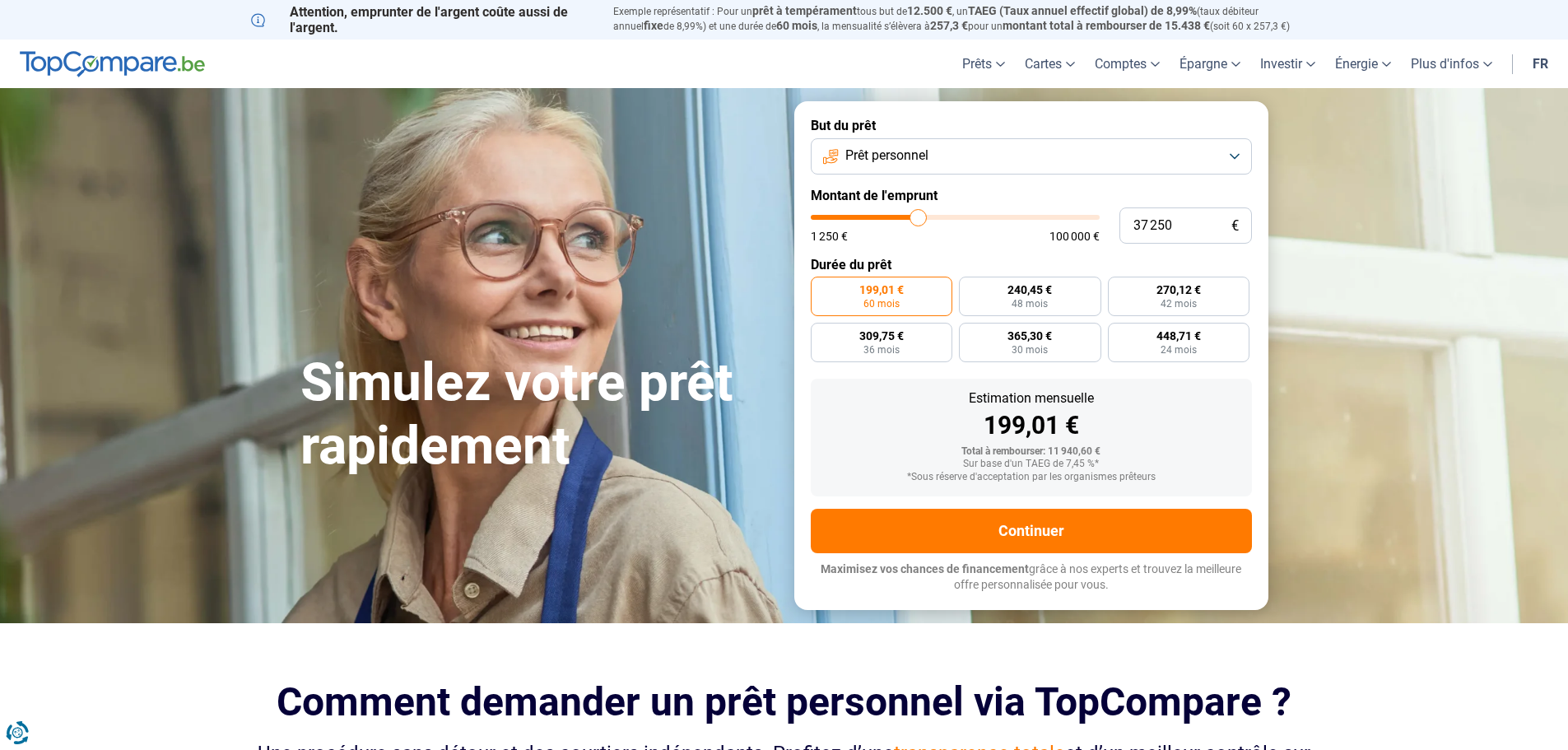
type input "36 750"
type input "36750"
type input "36 250"
type input "36250"
type input "35 750"
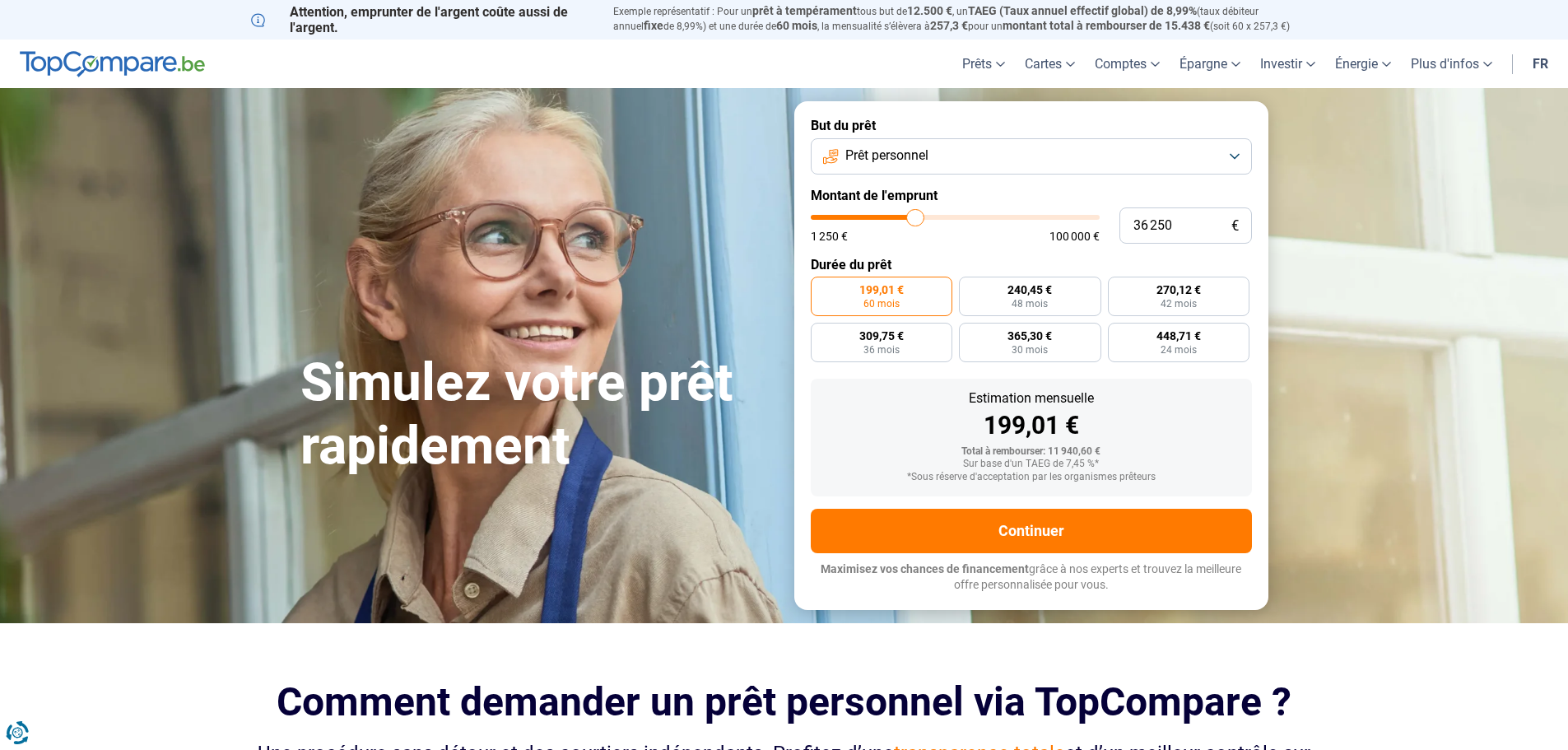
type input "35750"
type input "35 250"
type input "35250"
type input "35 000"
type input "35000"
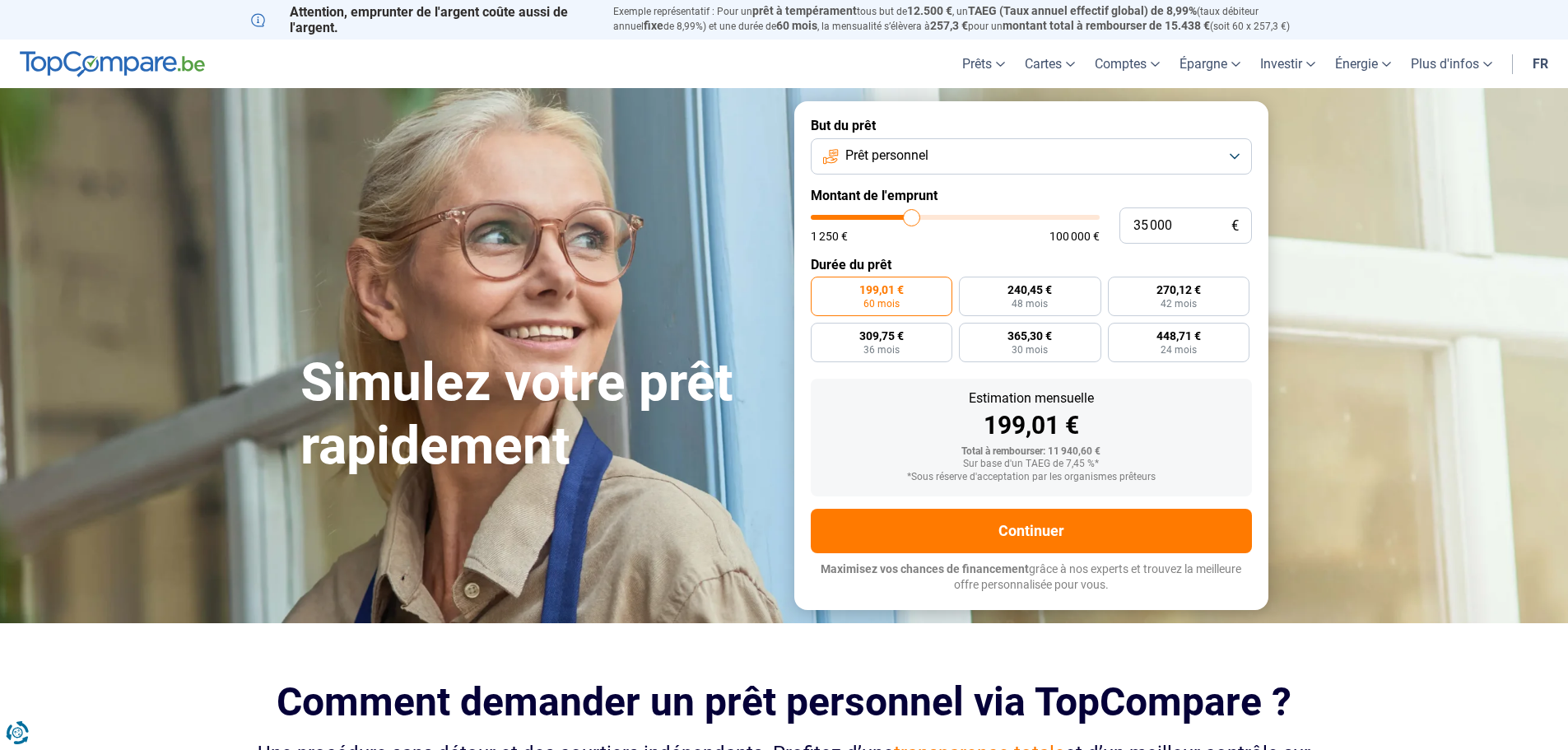
type input "33 750"
type input "33750"
type input "32 500"
type input "32500"
type input "31 750"
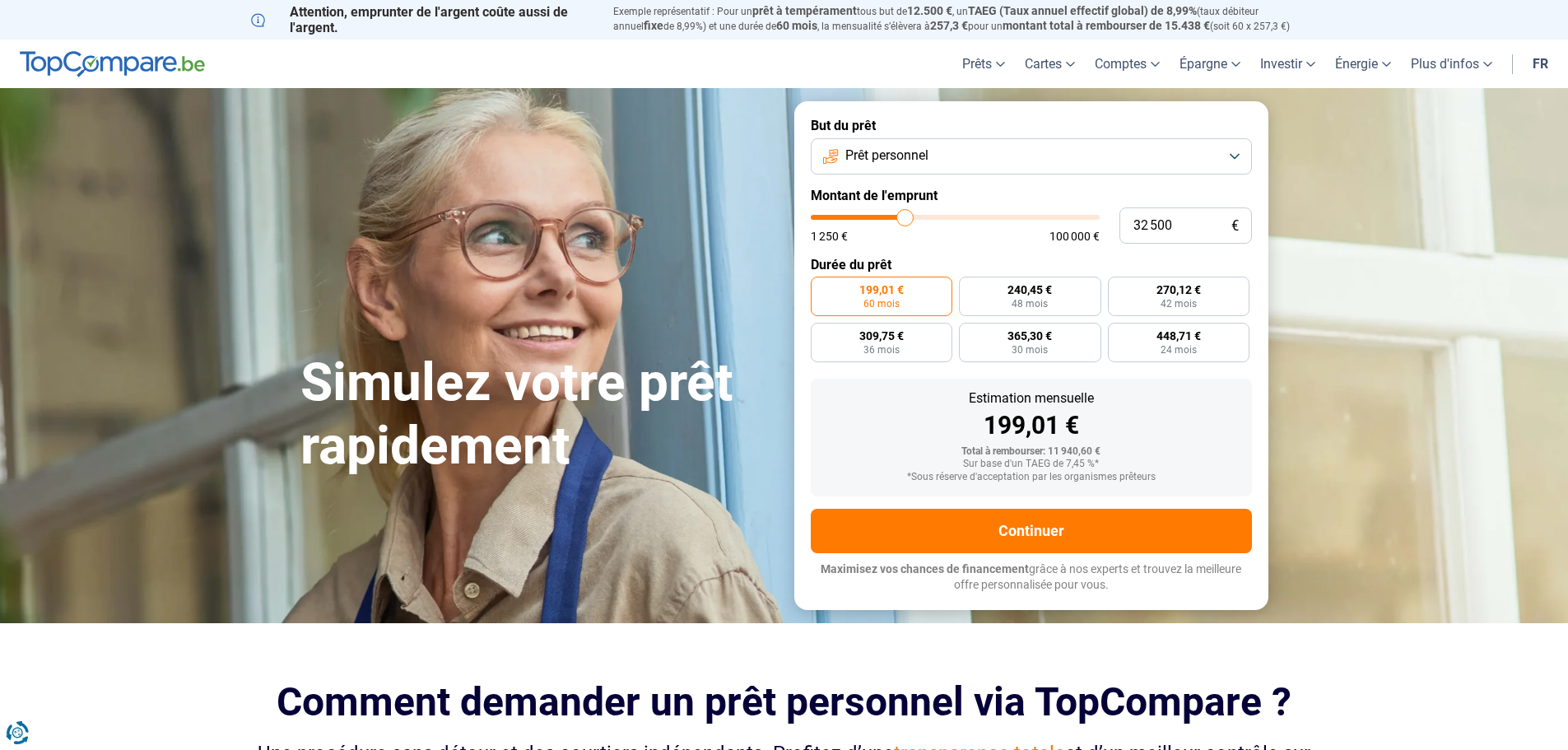
type input "31750"
type input "31 250"
type input "31250"
type input "29 500"
type input "29500"
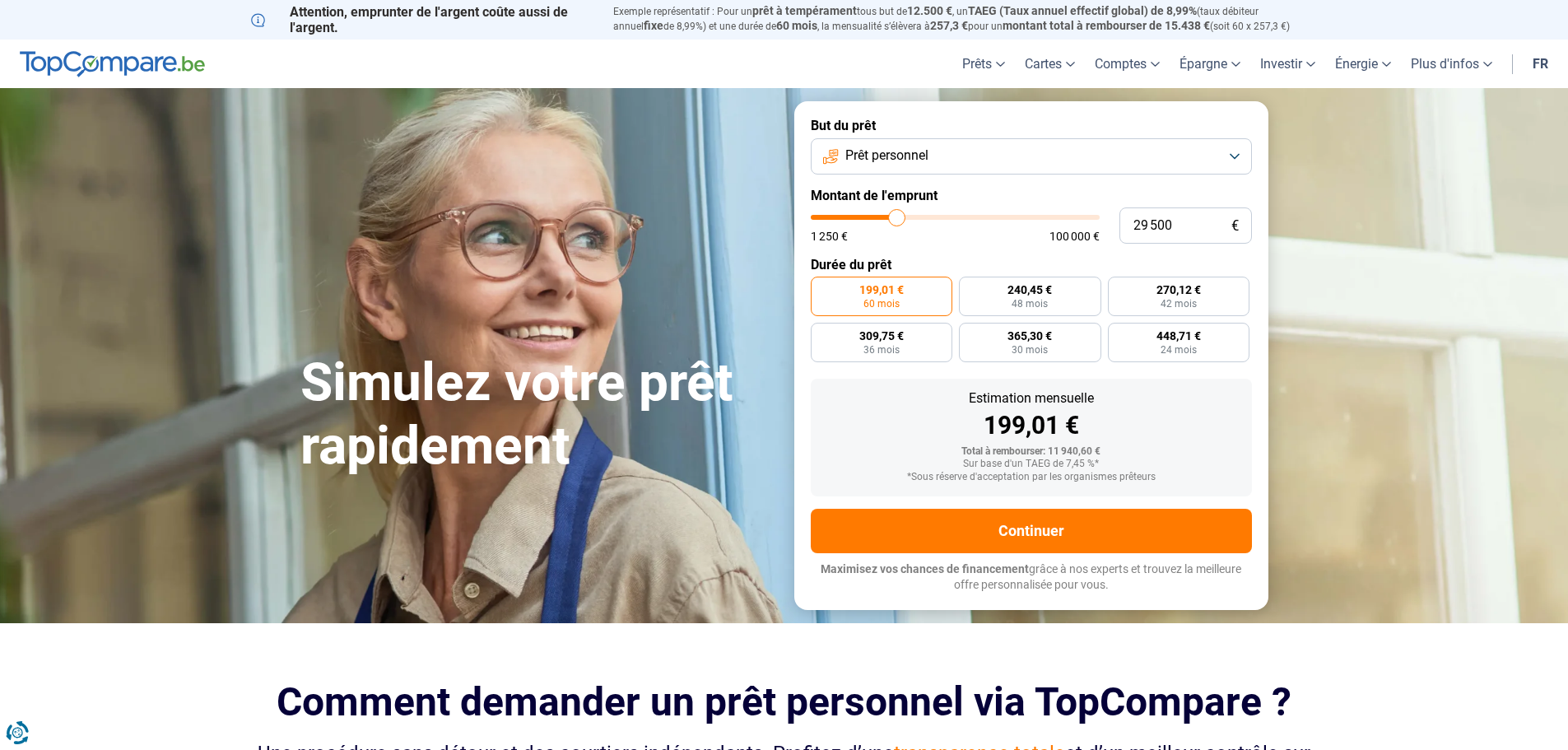
type input "26 250"
type input "26250"
type input "24 250"
type input "24250"
type input "23 000"
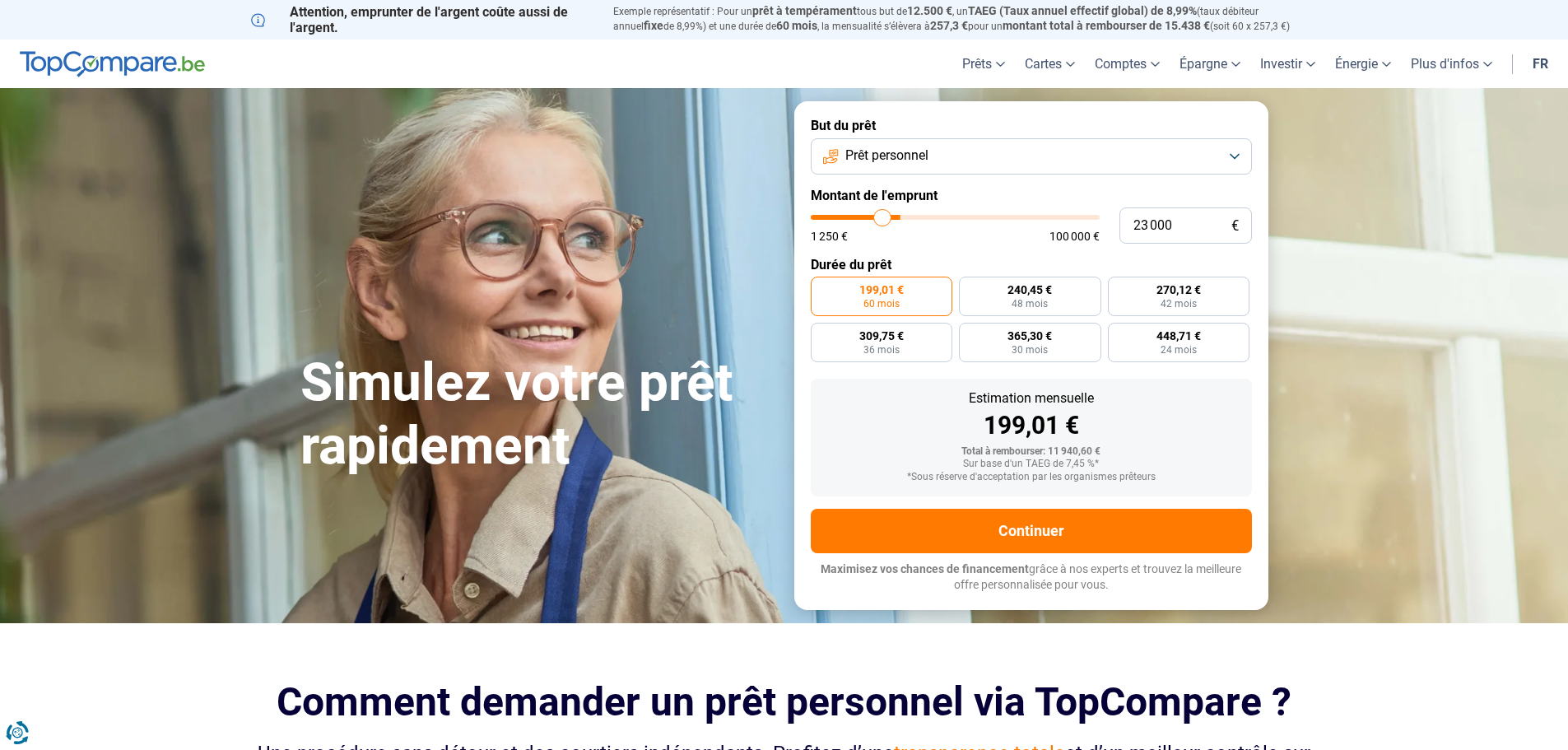
type input "23000"
type input "22 750"
type input "22750"
type input "21 750"
type input "21750"
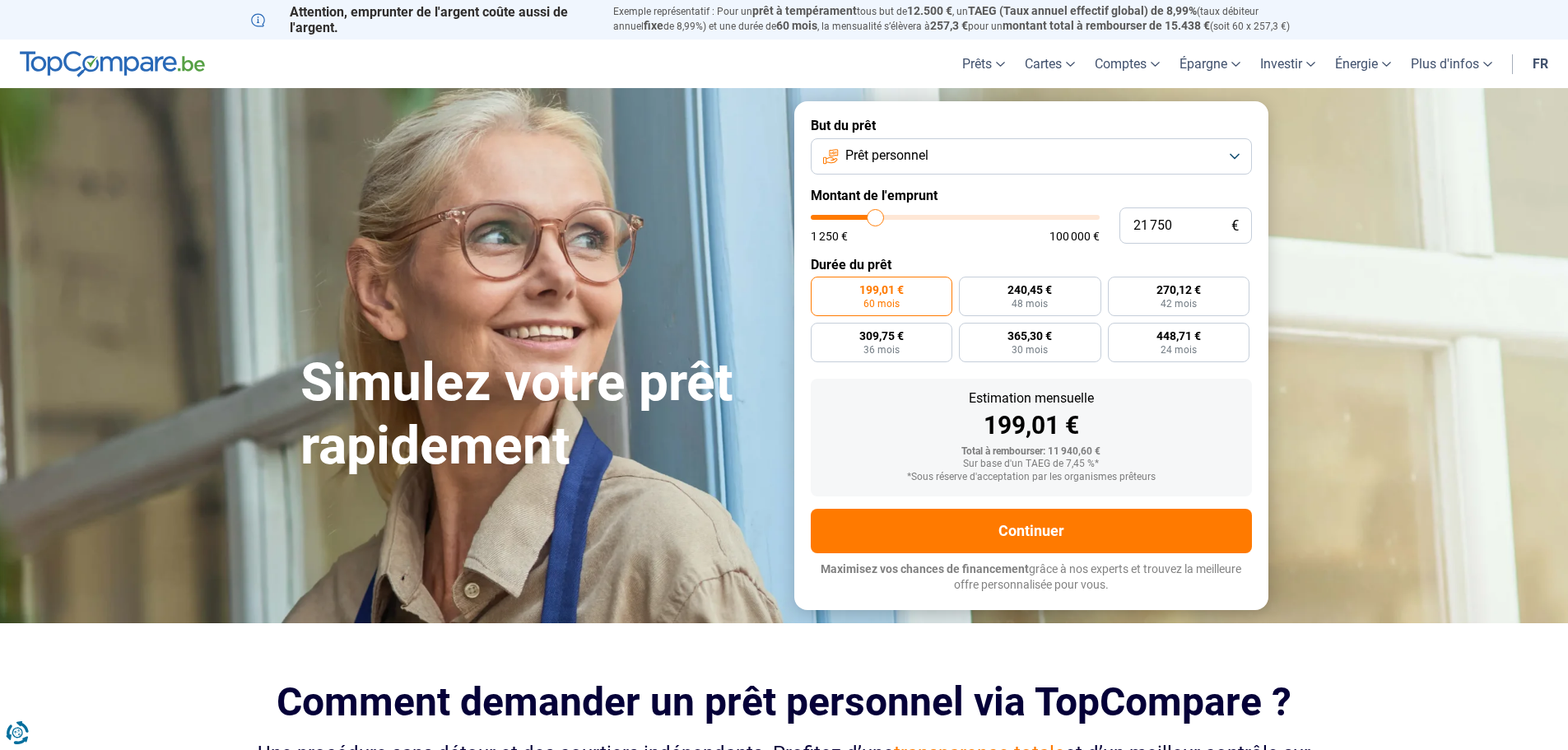
type input "21 500"
type input "21500"
type input "20 750"
type input "20750"
type input "20 250"
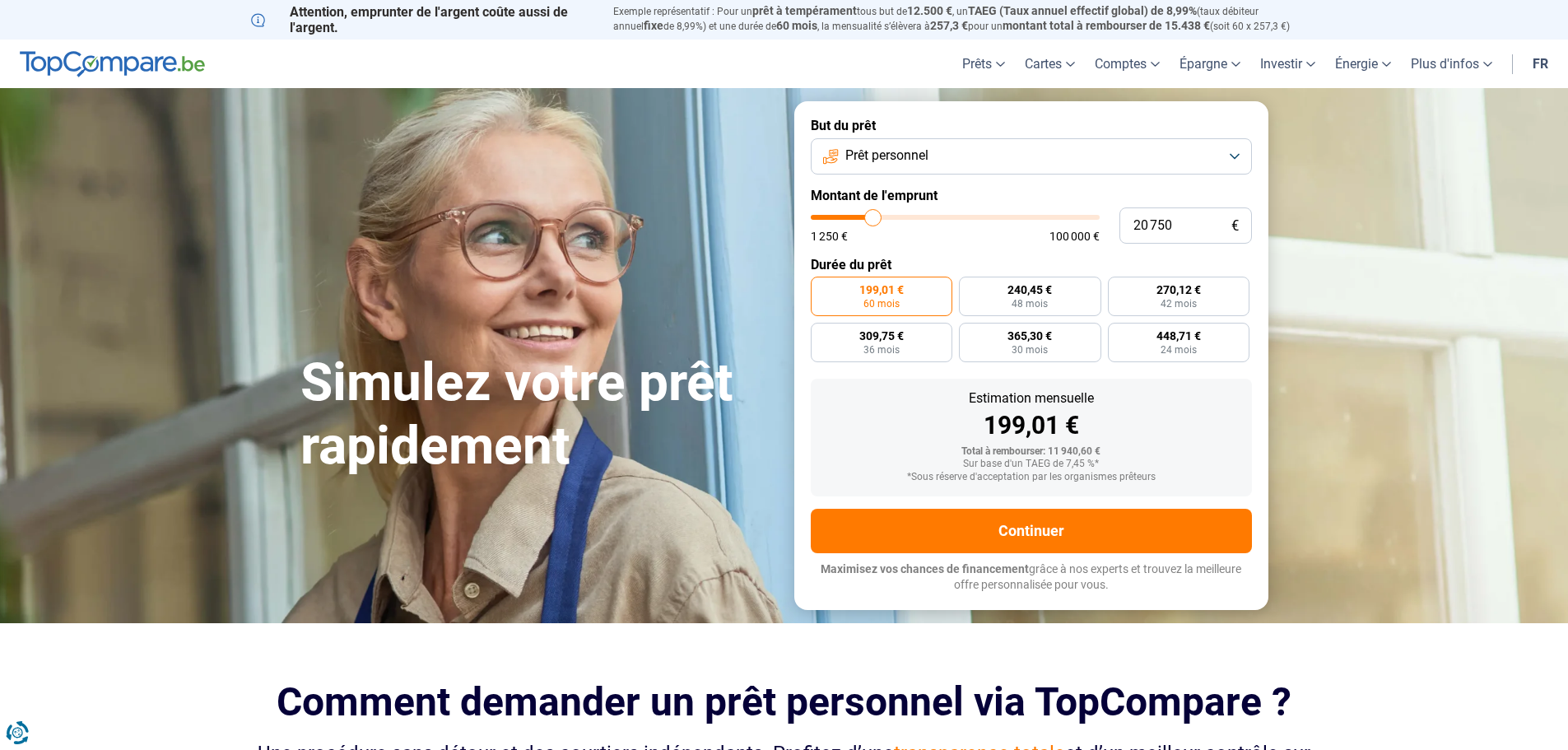
type input "20250"
type input "19 750"
type input "19750"
type input "19 250"
type input "19250"
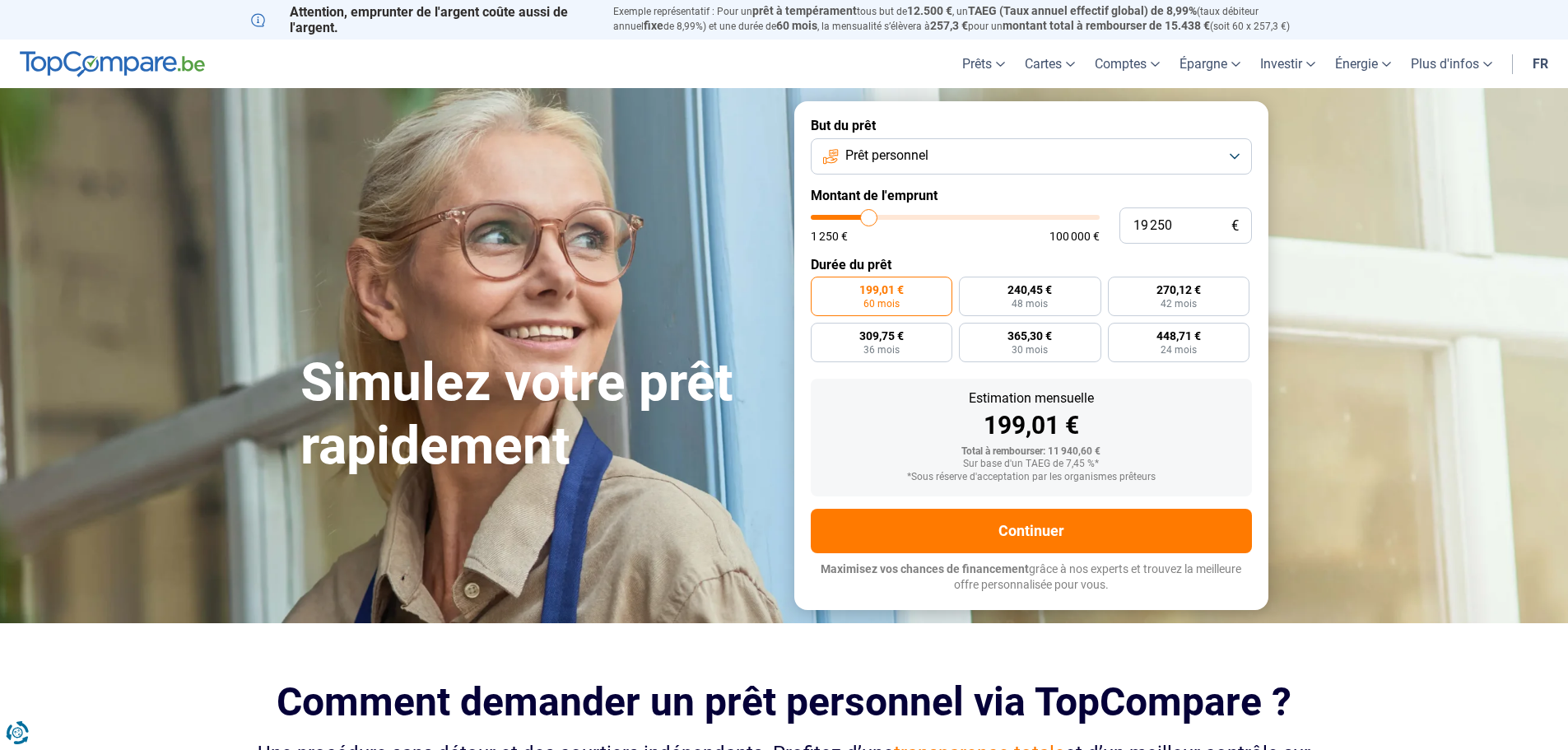
type input "18 750"
type input "18750"
type input "18 500"
type input "18500"
type input "18 000"
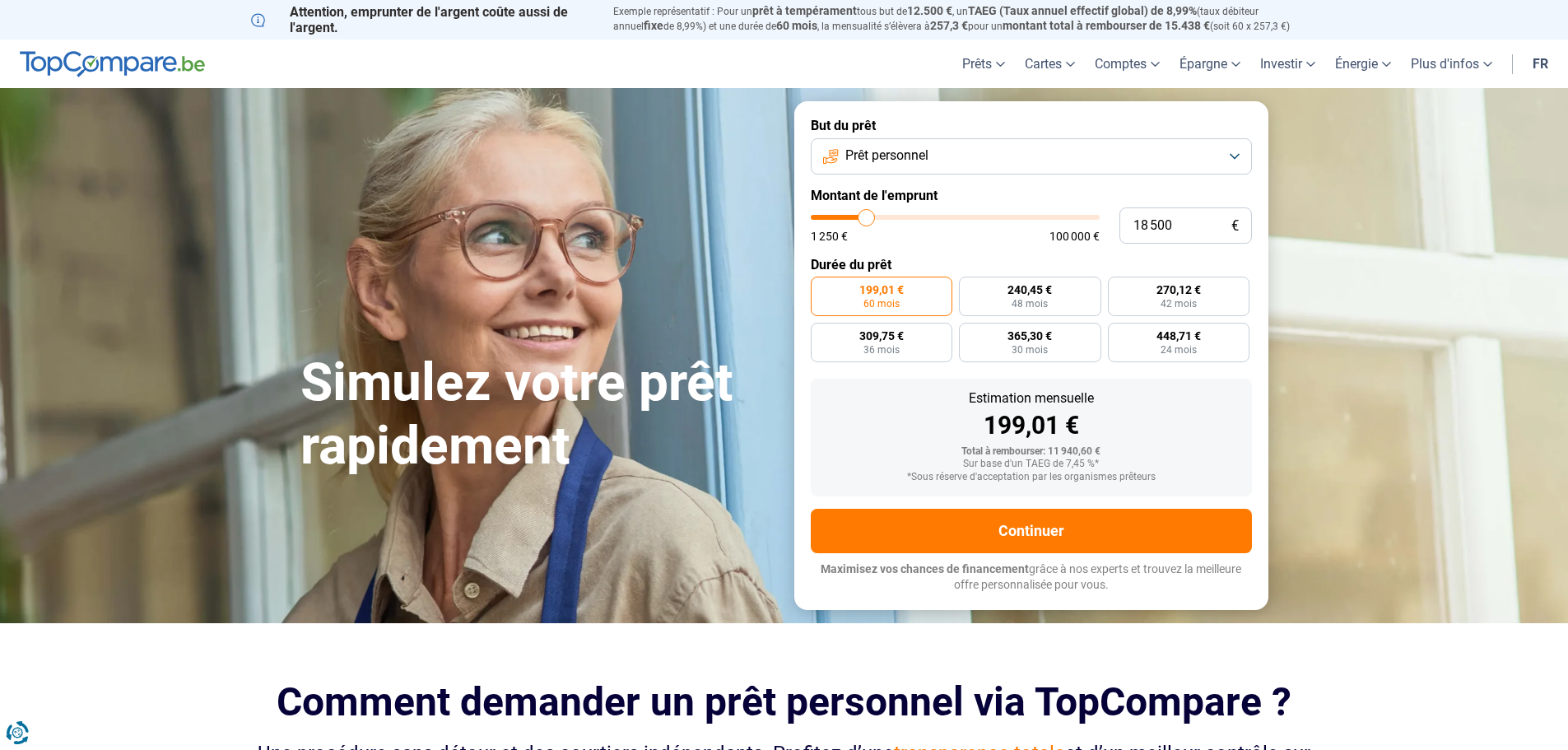
type input "18000"
type input "17 750"
type input "17750"
type input "17 500"
type input "17500"
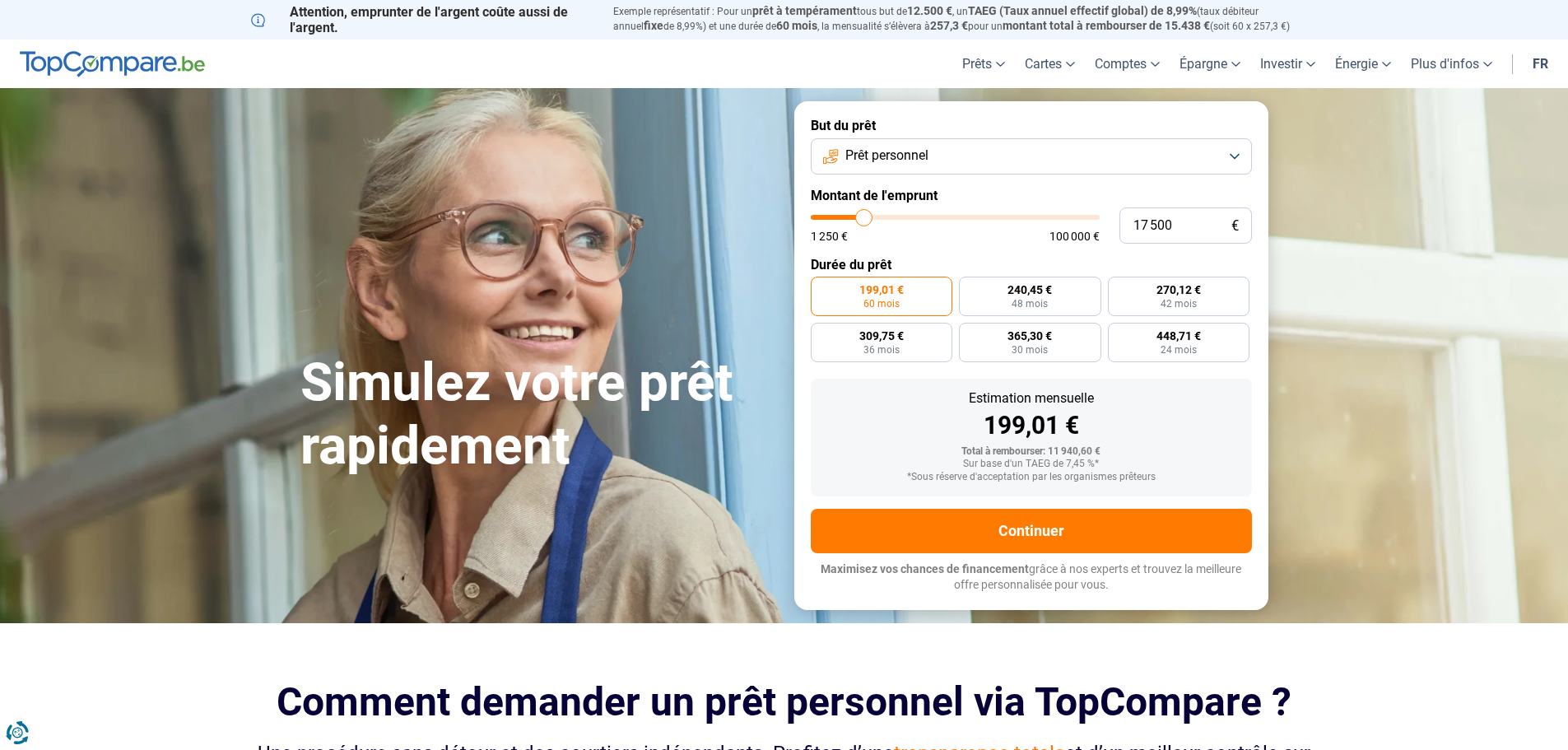
type input "17 250"
type input "17250"
type input "17 000"
type input "17000"
type input "16 500"
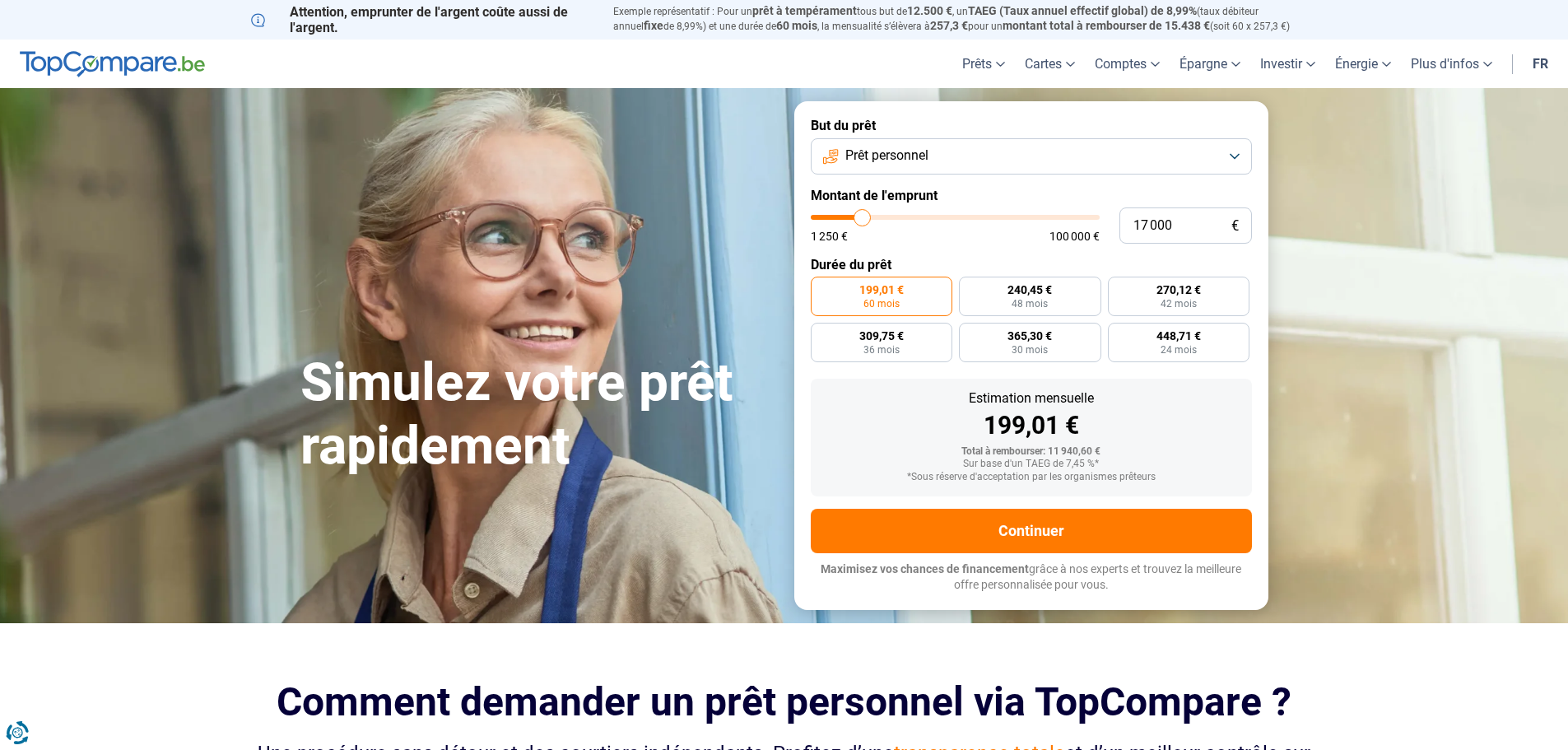
type input "16500"
type input "16 250"
type input "16250"
type input "16 000"
type input "16000"
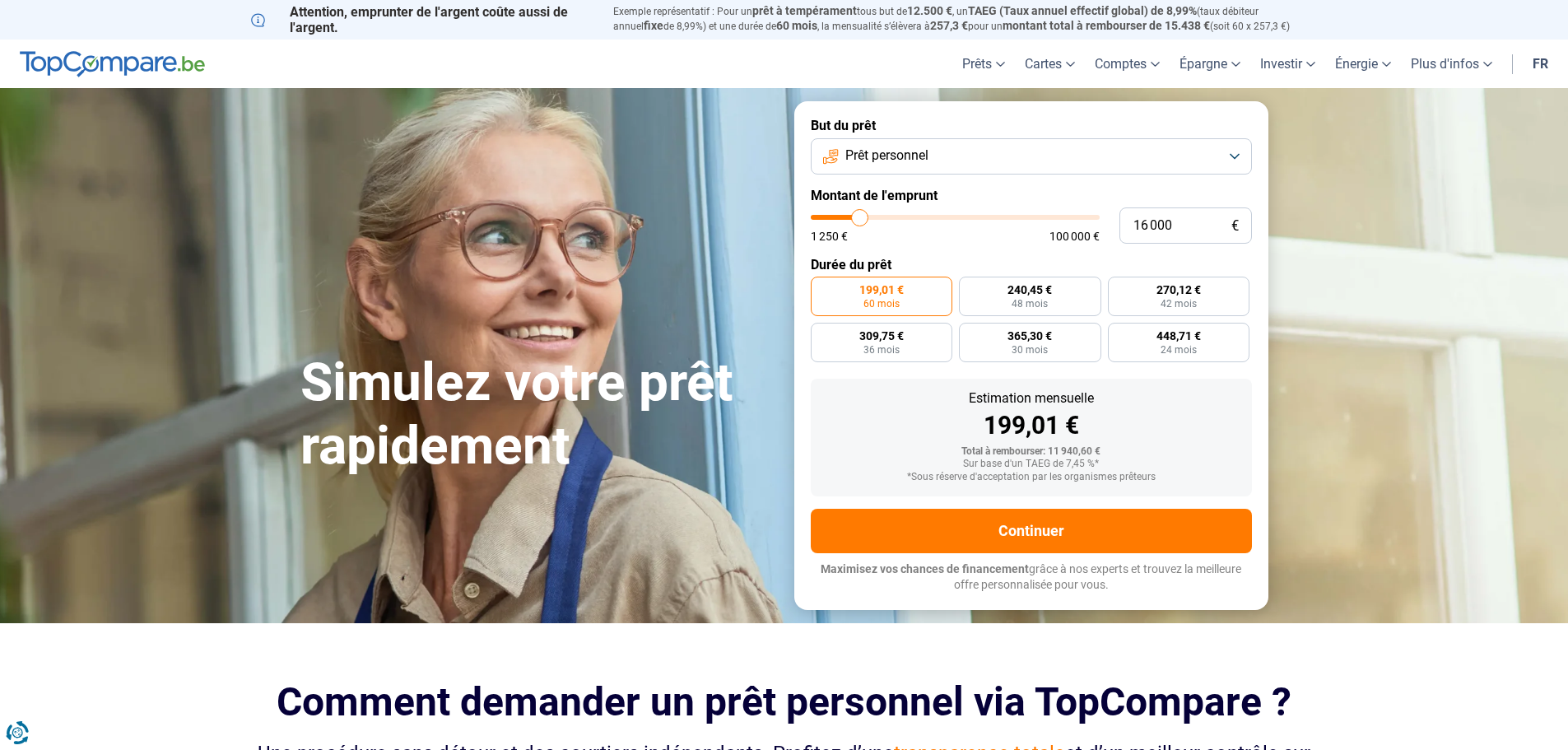
type input "15 750"
type input "15750"
type input "14 500"
type input "14500"
type input "13 000"
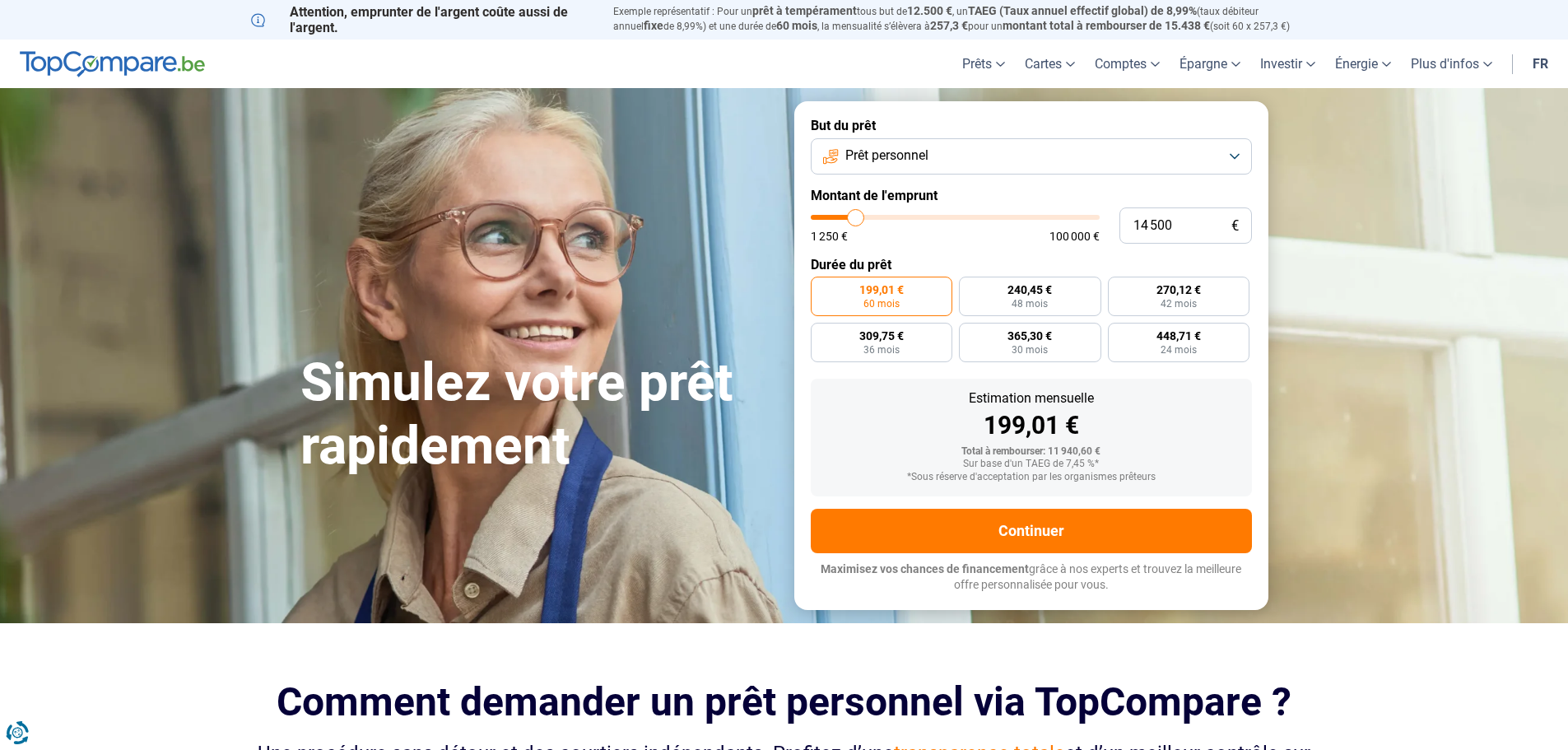
type input "13000"
type input "12 000"
type input "12000"
type input "11 750"
type input "11750"
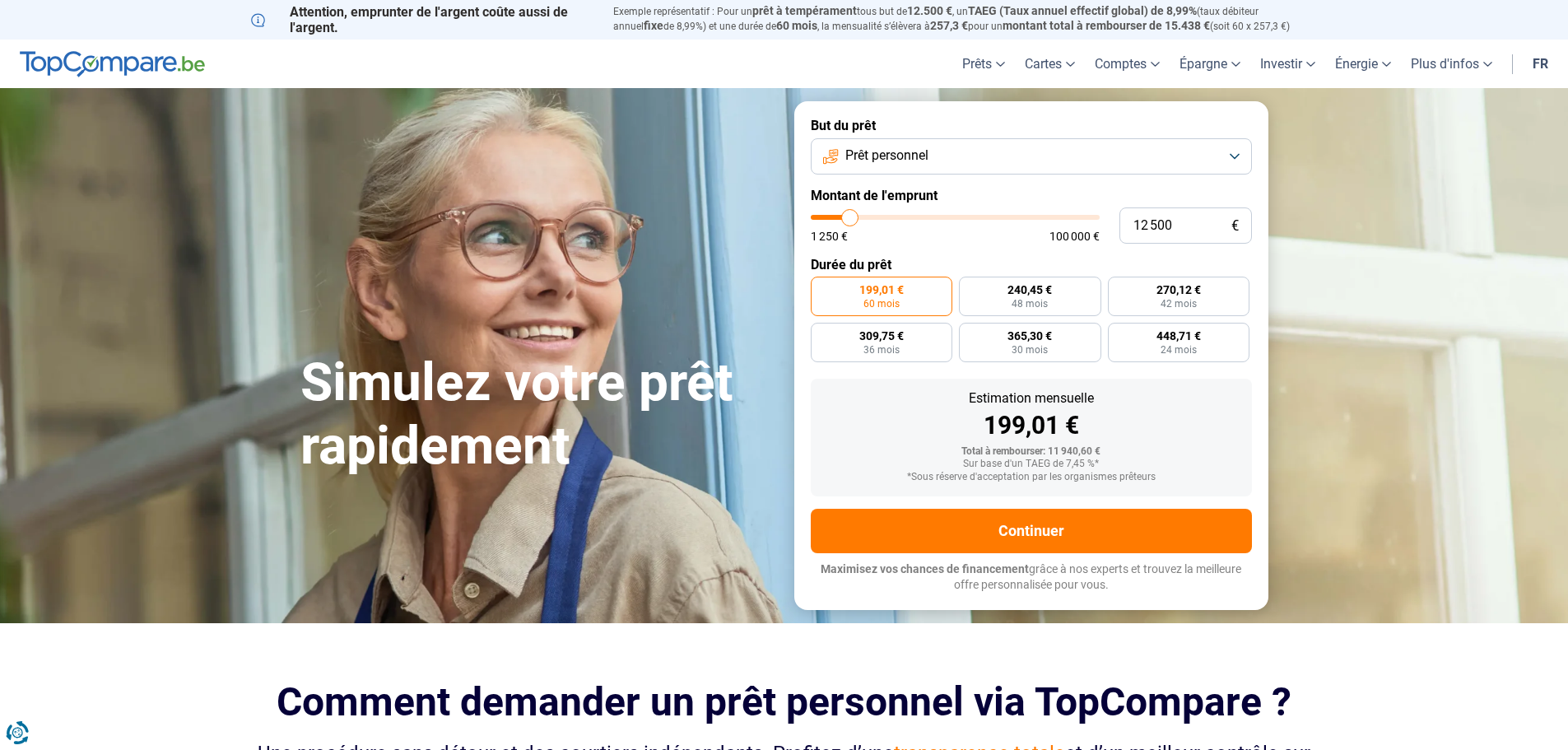
drag, startPoint x: 842, startPoint y: 218, endPoint x: 850, endPoint y: 197, distance: 22.5
click at [850, 215] on input "range" at bounding box center [955, 217] width 289 height 5
